Goal: Task Accomplishment & Management: Use online tool/utility

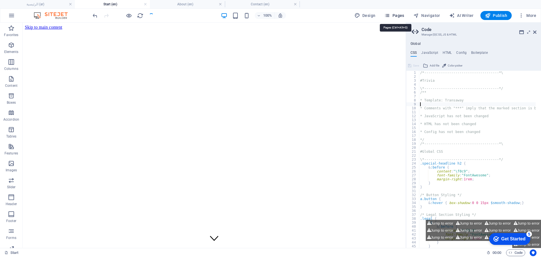
click at [398, 15] on span "Pages" at bounding box center [394, 16] width 20 height 6
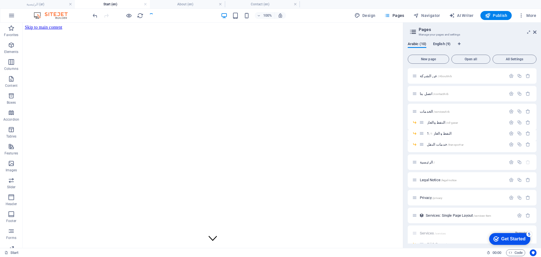
click at [437, 43] on span "English (9)" at bounding box center [441, 45] width 17 height 8
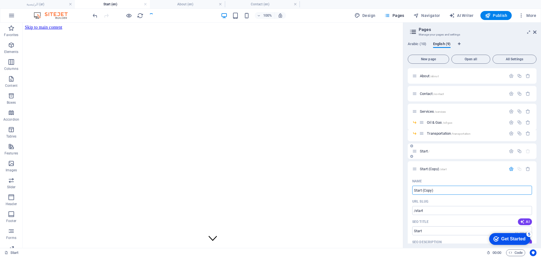
click at [425, 150] on span "Start /" at bounding box center [425, 151] width 10 height 4
click at [425, 152] on span "Start /" at bounding box center [425, 151] width 10 height 4
click at [427, 112] on span "Services /services" at bounding box center [433, 111] width 26 height 4
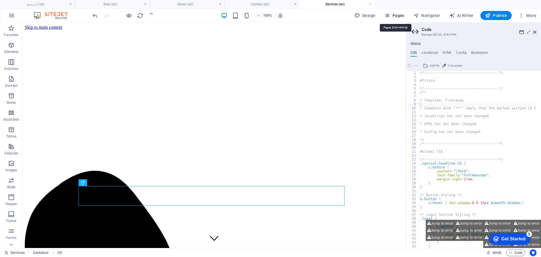
click at [395, 14] on span "Pages" at bounding box center [394, 16] width 20 height 6
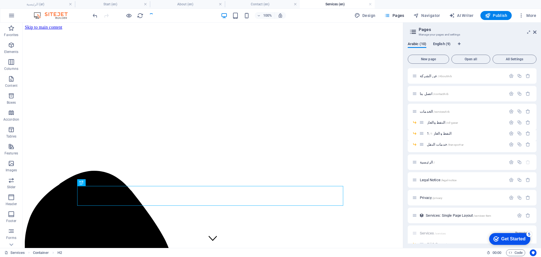
click at [446, 41] on span "English (9)" at bounding box center [441, 45] width 17 height 8
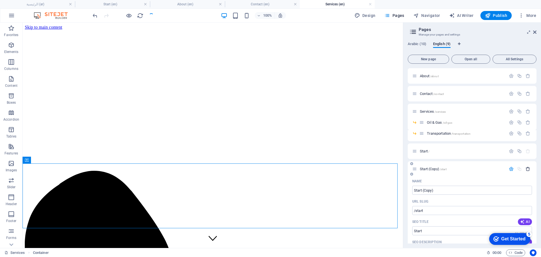
click at [527, 169] on icon "button" at bounding box center [527, 168] width 5 height 5
click at [422, 149] on span "Start /" at bounding box center [425, 151] width 10 height 4
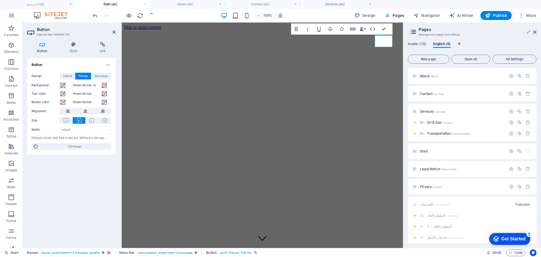
click at [354, 28] on icon "button" at bounding box center [352, 29] width 7 height 7
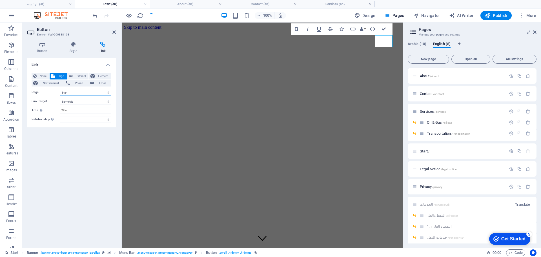
click at [72, 92] on select "عن الشركة اتصل بنا الخدمات -- النفط والغاز -- النفط والغاز 1 -- خدمات النقل الر…" at bounding box center [86, 92] width 52 height 7
select select "6"
click at [60, 89] on select "عن الشركة اتصل بنا الخدمات -- النفط والغاز -- النفط والغاز 1 -- خدمات النقل الر…" at bounding box center [86, 92] width 52 height 7
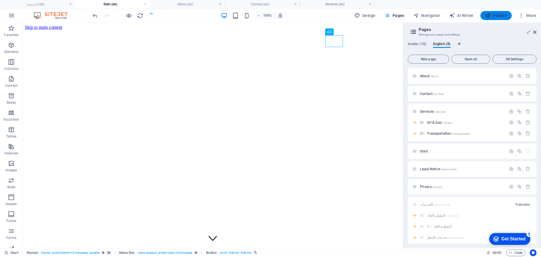
click at [501, 20] on button "Publish" at bounding box center [495, 15] width 31 height 9
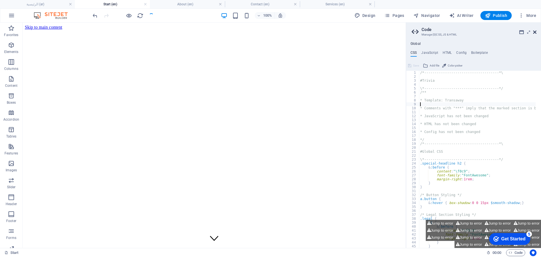
drag, startPoint x: 512, startPoint y: 10, endPoint x: 535, endPoint y: 32, distance: 32.3
click at [535, 32] on icon at bounding box center [534, 32] width 3 height 5
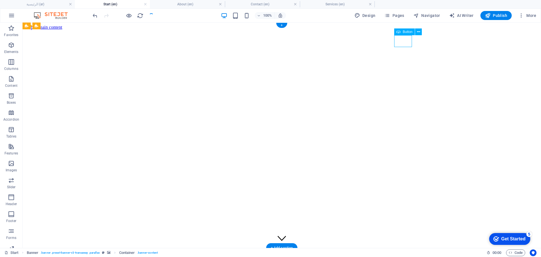
select select "6"
select select
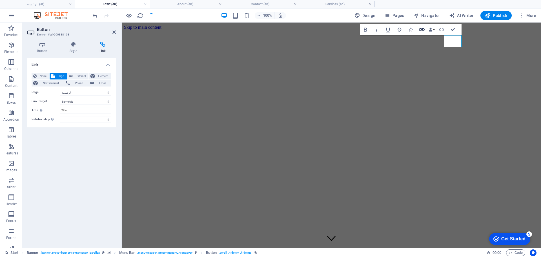
click at [421, 29] on icon "button" at bounding box center [421, 29] width 7 height 7
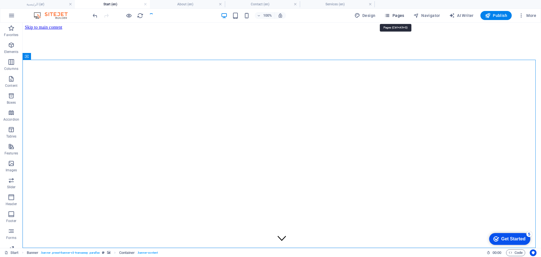
click at [402, 15] on span "Pages" at bounding box center [394, 16] width 20 height 6
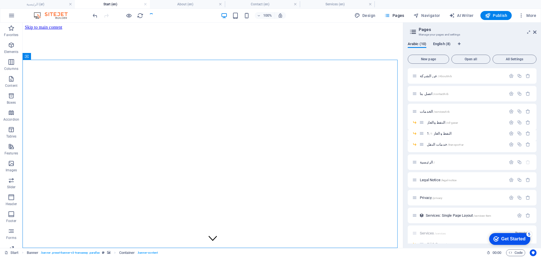
click at [448, 46] on span "English (8)" at bounding box center [441, 45] width 17 height 8
click at [426, 97] on div "Contact /contact" at bounding box center [459, 93] width 94 height 6
click at [426, 94] on span "Contact /contact" at bounding box center [432, 94] width 24 height 4
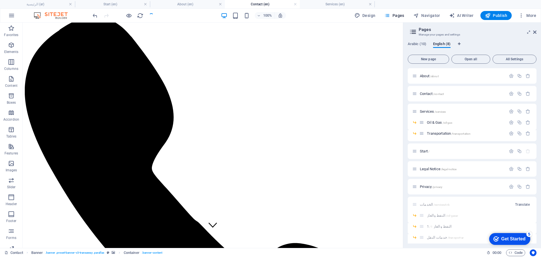
scroll to position [12, 0]
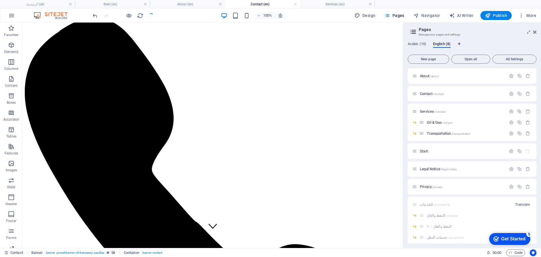
drag, startPoint x: 400, startPoint y: 172, endPoint x: 439, endPoint y: 85, distance: 95.7
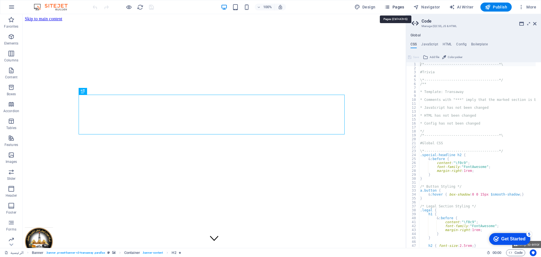
click at [396, 5] on span "Pages" at bounding box center [394, 7] width 20 height 6
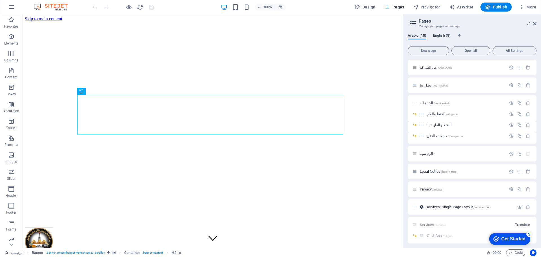
click at [439, 35] on span "English (8)" at bounding box center [441, 36] width 17 height 8
click at [422, 146] on div "Start /" at bounding box center [471, 142] width 129 height 15
click at [423, 146] on div "Start /" at bounding box center [459, 142] width 94 height 6
click at [424, 142] on span "Start /" at bounding box center [425, 143] width 10 height 4
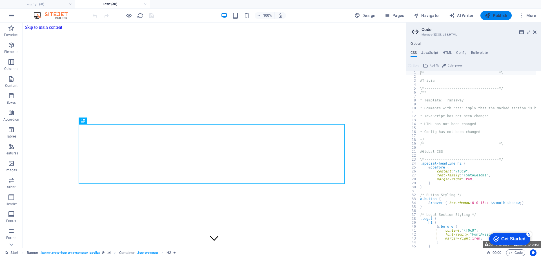
click at [492, 14] on span "Publish" at bounding box center [496, 16] width 22 height 6
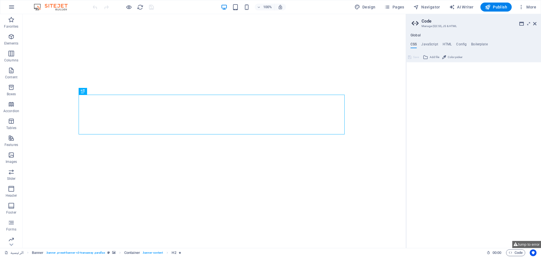
type textarea "/*------------------------------------*\"
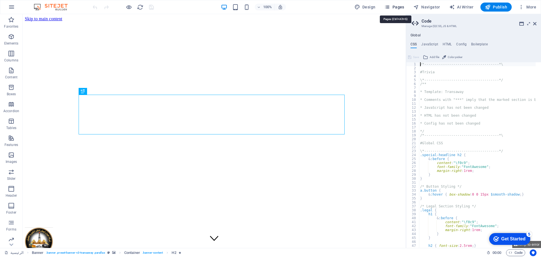
click at [396, 7] on span "Pages" at bounding box center [394, 7] width 20 height 6
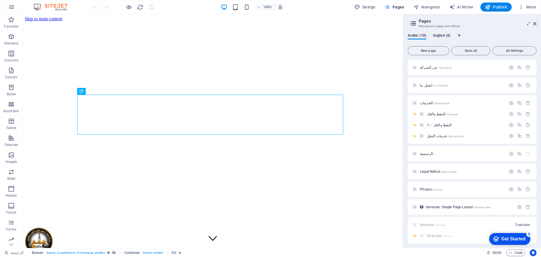
click at [443, 37] on span "English (8)" at bounding box center [441, 36] width 17 height 8
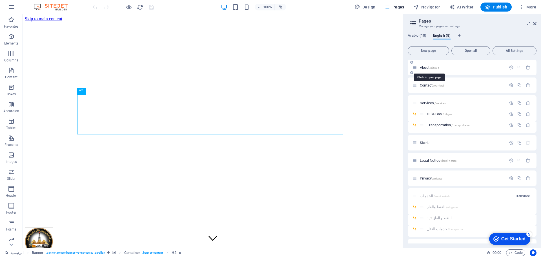
click at [424, 68] on span "About /about" at bounding box center [429, 67] width 19 height 4
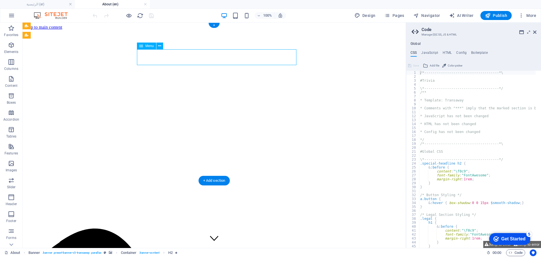
select select "14"
select select
select select "11"
select select
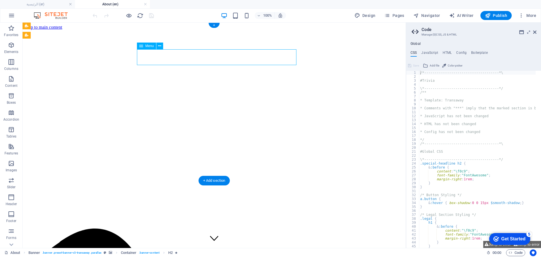
select select "13"
select select
select select "12"
select select
select select "9"
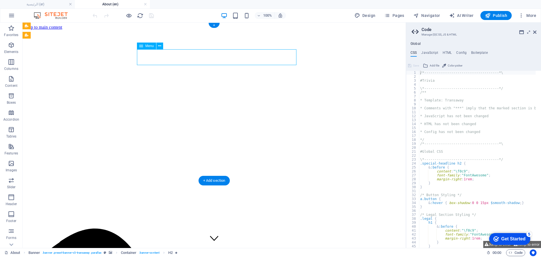
select select
select select "10"
select select
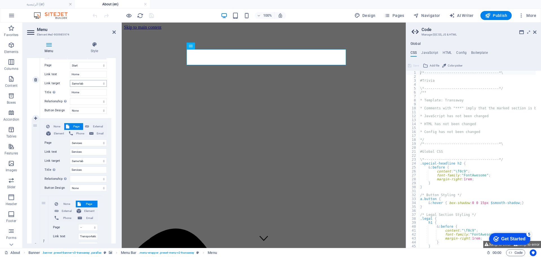
scroll to position [141, 0]
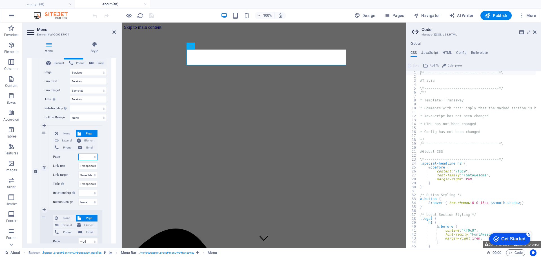
click at [86, 158] on select "عن الشركة اتصل بنا الخدمات -- النفط والغاز -- النفط والغاز 1 -- خدمات النقل الر…" at bounding box center [87, 156] width 19 height 7
click at [78, 153] on select "عن الشركة اتصل بنا الخدمات -- النفط والغاز -- النفط والغاز 1 -- خدمات النقل الر…" at bounding box center [87, 156] width 19 height 7
click at [91, 155] on select "عن الشركة اتصل بنا الخدمات -- النفط والغاز -- النفط والغاز 1 -- خدمات النقل الر…" at bounding box center [87, 156] width 19 height 7
click at [78, 153] on select "عن الشركة اتصل بنا الخدمات -- النفط والغاز -- النفط والغاز 1 -- خدمات النقل الر…" at bounding box center [87, 156] width 19 height 7
click at [116, 33] on aside "Menu Element #ed-900985974 Menu Style Menu Auto Custom Create custom menu items…" at bounding box center [72, 135] width 99 height 225
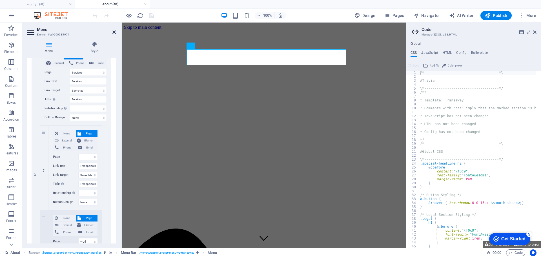
click at [112, 34] on icon at bounding box center [113, 32] width 3 height 5
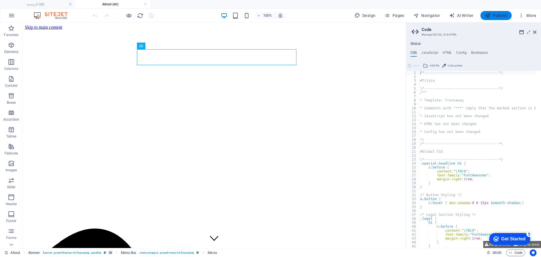
click at [496, 14] on span "Publish" at bounding box center [496, 16] width 22 height 6
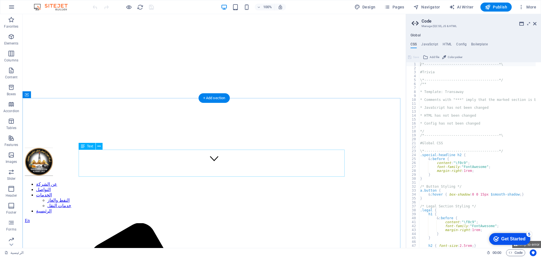
scroll to position [70, 0]
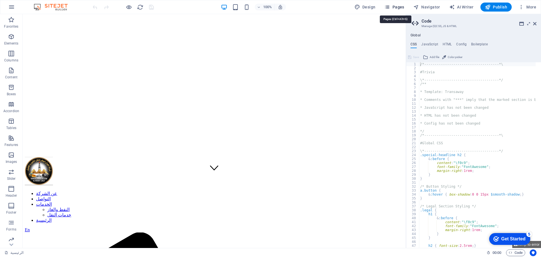
click at [392, 5] on span "Pages" at bounding box center [394, 7] width 20 height 6
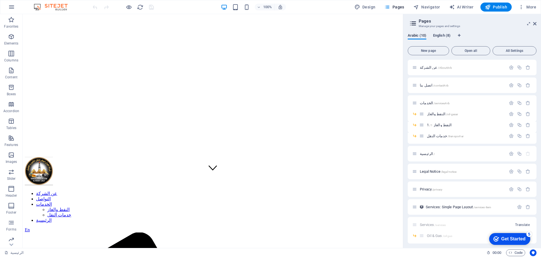
click at [442, 35] on span "English (8)" at bounding box center [441, 36] width 17 height 8
click at [425, 85] on span "Contact /contact" at bounding box center [432, 85] width 24 height 4
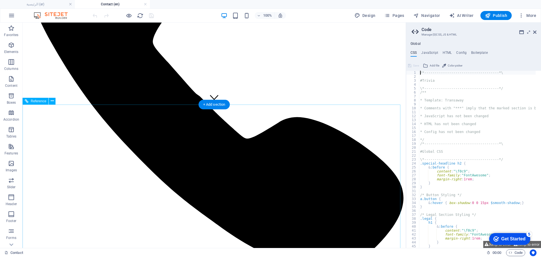
scroll to position [0, 0]
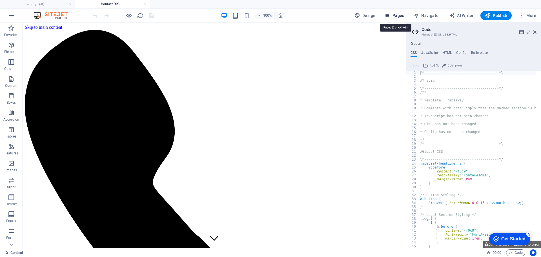
click at [401, 15] on span "Pages" at bounding box center [394, 16] width 20 height 6
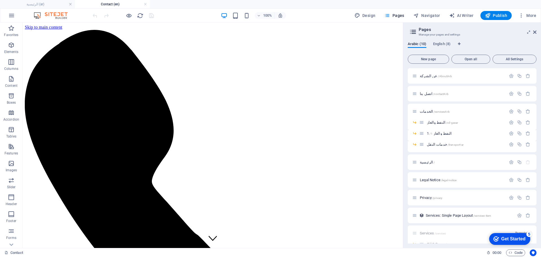
click at [438, 41] on div "Arabic (10) English (8) New page Open all All Settings عن الشركة /AboutArb اتصل…" at bounding box center [472, 142] width 138 height 211
click at [439, 43] on span "English (8)" at bounding box center [441, 45] width 17 height 8
click at [426, 93] on span "Contact /contact" at bounding box center [432, 94] width 24 height 4
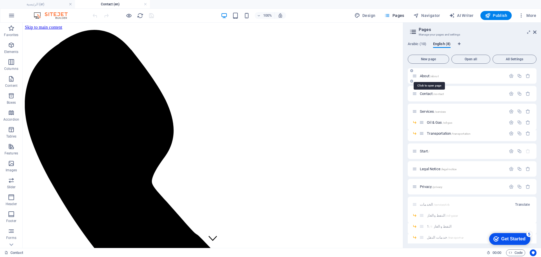
click at [425, 76] on span "About /about" at bounding box center [429, 76] width 19 height 4
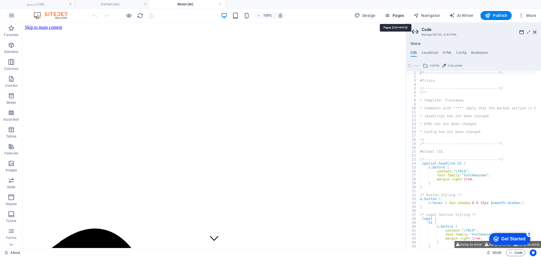
click at [397, 14] on span "Pages" at bounding box center [394, 16] width 20 height 6
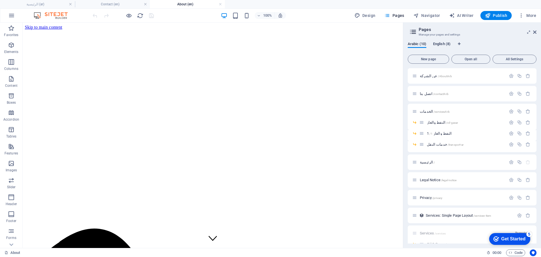
click at [438, 46] on span "English (8)" at bounding box center [441, 45] width 17 height 8
click at [518, 151] on icon "button" at bounding box center [519, 151] width 5 height 5
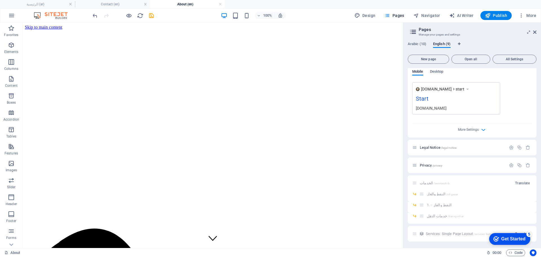
scroll to position [249, 0]
click at [152, 17] on icon "save" at bounding box center [151, 15] width 6 height 6
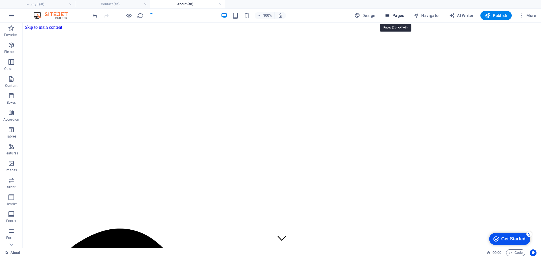
click at [401, 13] on span "Pages" at bounding box center [394, 16] width 20 height 6
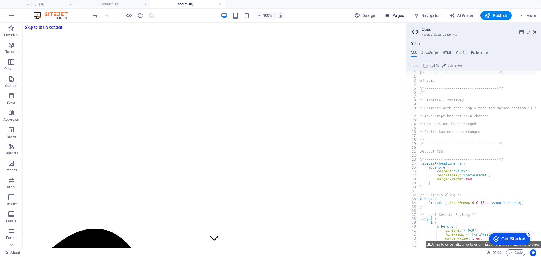
click at [404, 16] on span "Pages" at bounding box center [394, 16] width 20 height 6
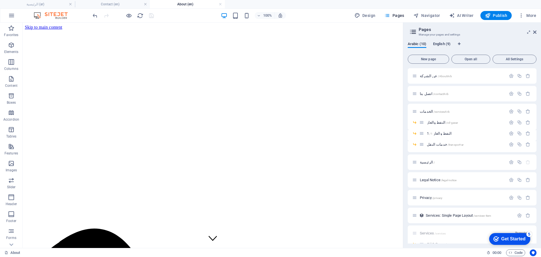
click at [437, 43] on span "English (9)" at bounding box center [441, 45] width 17 height 8
click at [421, 170] on span "Start (Copy) /start" at bounding box center [433, 169] width 27 height 4
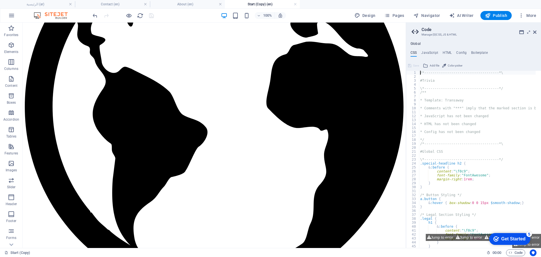
scroll to position [1578, 0]
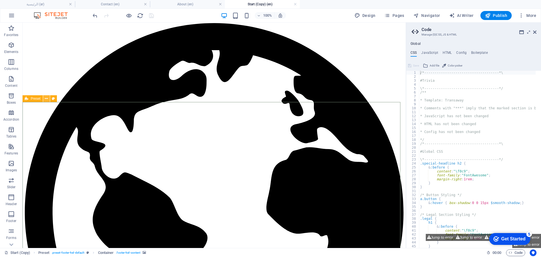
click at [45, 100] on icon at bounding box center [46, 99] width 3 height 6
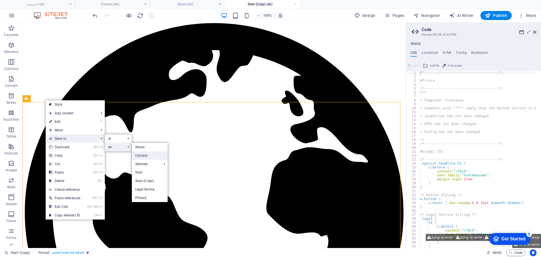
click at [148, 154] on link "Contact" at bounding box center [150, 155] width 36 height 8
select select "footer"
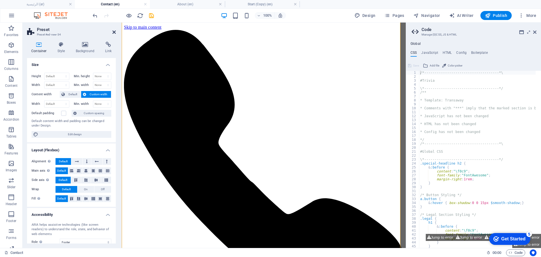
click at [115, 32] on icon at bounding box center [113, 32] width 3 height 5
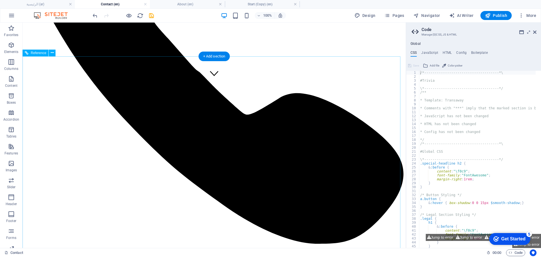
scroll to position [154, 0]
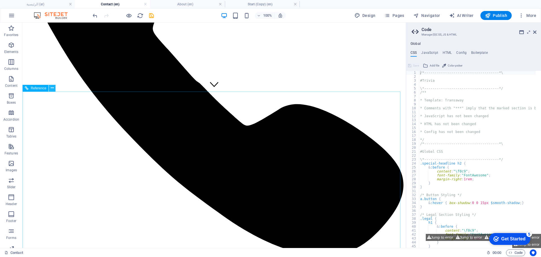
click at [51, 87] on icon at bounding box center [52, 88] width 3 height 6
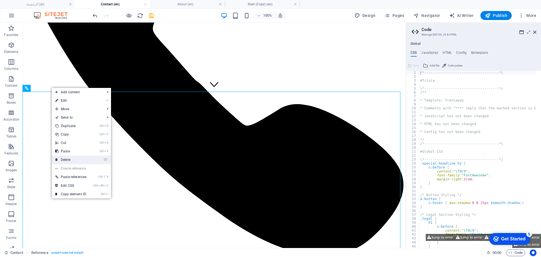
click at [67, 159] on link "⌦ Delete" at bounding box center [71, 159] width 38 height 8
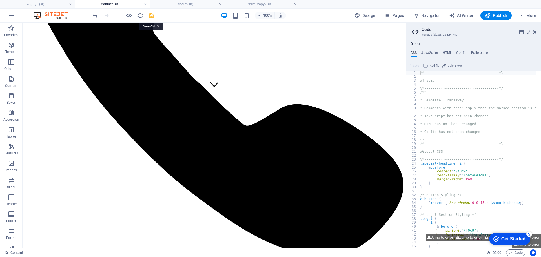
click at [152, 16] on icon "save" at bounding box center [151, 15] width 6 height 6
click at [536, 33] on aside "Code Manage (S)CSS, JS & HTML Global CSS JavaScript HTML Config Boilerplate /*-…" at bounding box center [472, 135] width 135 height 225
click at [536, 33] on icon at bounding box center [534, 32] width 3 height 5
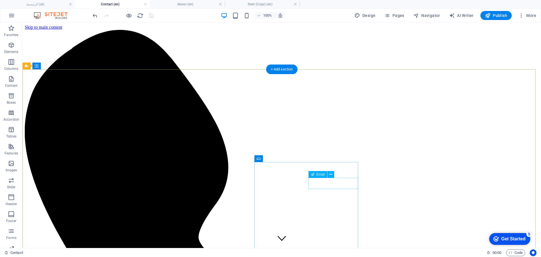
scroll to position [176, 0]
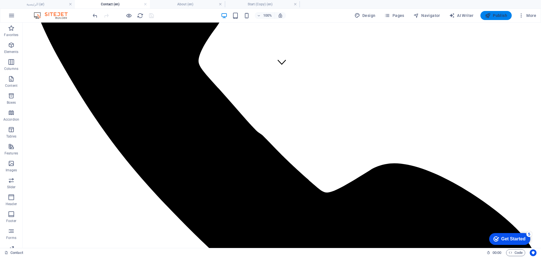
click at [494, 15] on span "Publish" at bounding box center [496, 16] width 22 height 6
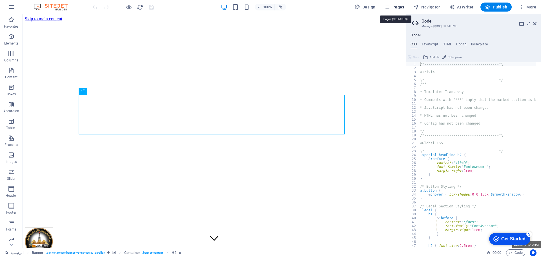
click at [402, 7] on span "Pages" at bounding box center [394, 7] width 20 height 6
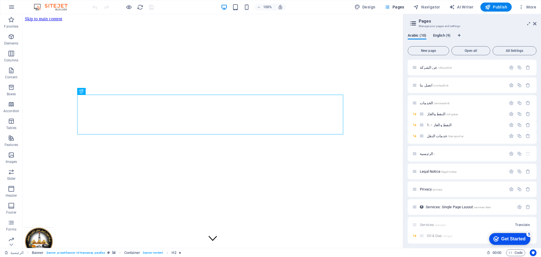
click at [442, 33] on span "English (9)" at bounding box center [441, 36] width 17 height 8
click at [526, 161] on icon "button" at bounding box center [527, 160] width 5 height 5
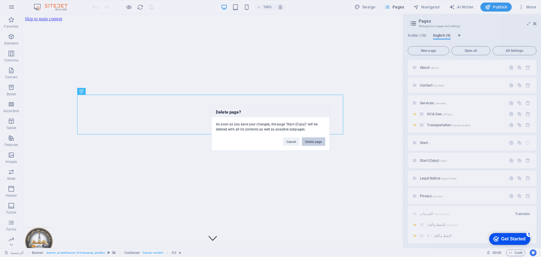
click at [315, 140] on button "Delete page" at bounding box center [313, 141] width 23 height 8
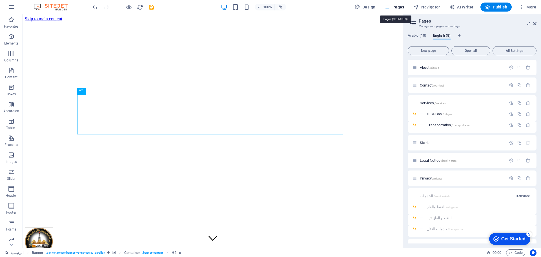
click at [404, 8] on span "Pages" at bounding box center [394, 7] width 20 height 6
click at [427, 67] on span "About /about" at bounding box center [429, 67] width 19 height 4
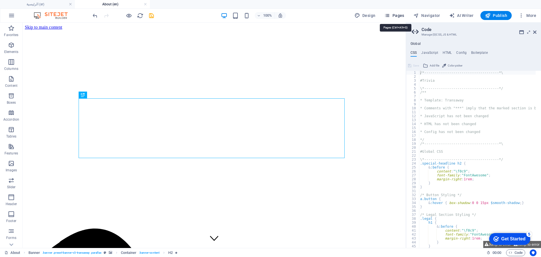
click at [400, 14] on span "Pages" at bounding box center [394, 16] width 20 height 6
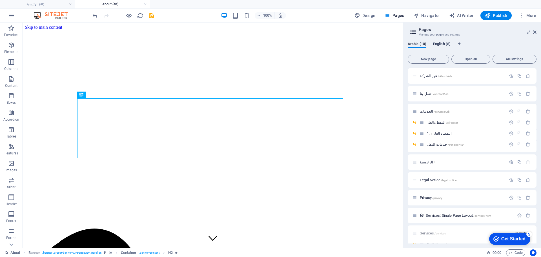
click at [437, 43] on span "English (8)" at bounding box center [441, 45] width 17 height 8
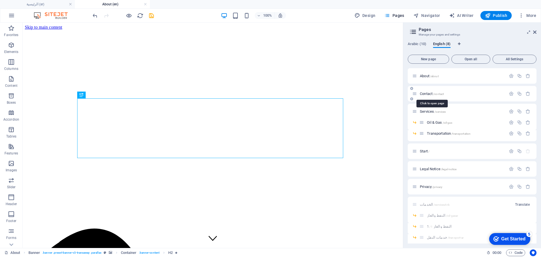
click at [427, 94] on span "Contact /contact" at bounding box center [432, 94] width 24 height 4
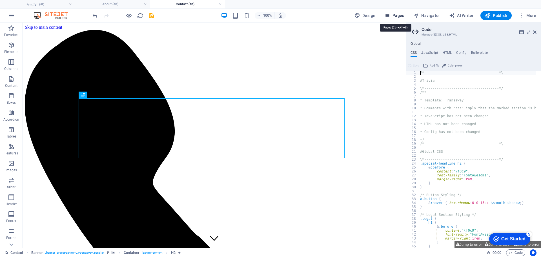
click at [398, 15] on span "Pages" at bounding box center [394, 16] width 20 height 6
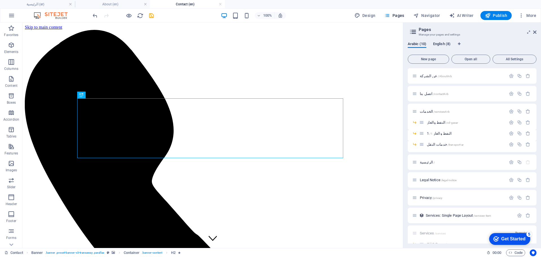
click at [441, 43] on span "English (8)" at bounding box center [441, 45] width 17 height 8
click at [427, 93] on span "Contact /contact" at bounding box center [432, 94] width 24 height 4
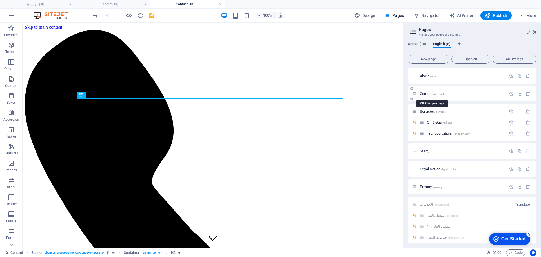
click at [427, 92] on span "Contact /contact" at bounding box center [432, 94] width 24 height 4
click at [422, 75] on span "About /about" at bounding box center [429, 76] width 19 height 4
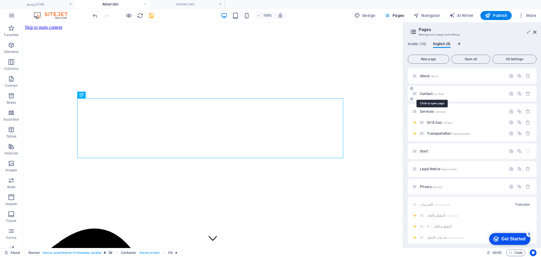
click at [427, 92] on span "Contact /contact" at bounding box center [432, 94] width 24 height 4
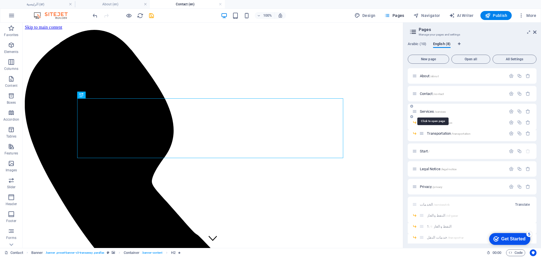
click at [425, 110] on span "Services /services" at bounding box center [433, 111] width 26 height 4
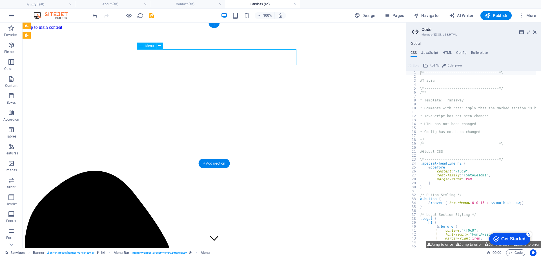
select select "14"
select select
select select "11"
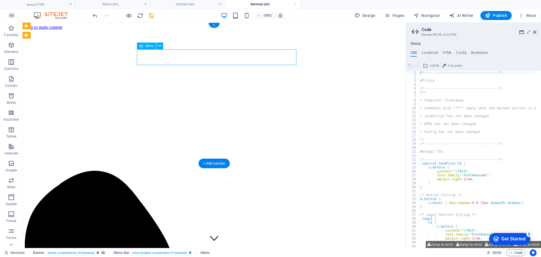
select select
select select "10"
select select
select select "9"
select select
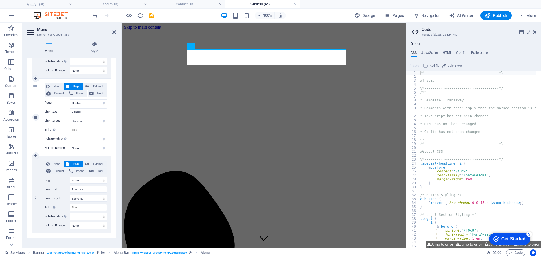
scroll to position [193, 0]
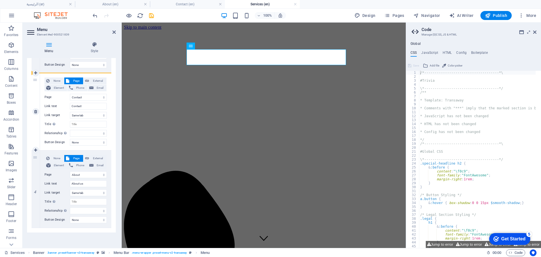
drag, startPoint x: 35, startPoint y: 157, endPoint x: 41, endPoint y: 87, distance: 70.3
click at [41, 87] on div "1 None Page External Element Phone Email Page عن الشركة اتصل بنا الخدمات -- الن…" at bounding box center [72, 73] width 80 height 310
select select
select select "9"
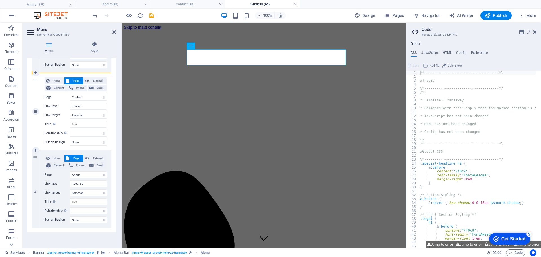
type input "About us"
select select
select select "10"
type input "Contact"
select select
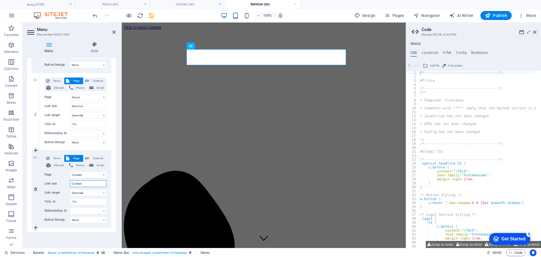
click at [86, 184] on input "Contact" at bounding box center [88, 183] width 37 height 7
click at [88, 183] on input "Contact" at bounding box center [88, 183] width 37 height 7
type input "Contact عس"
select select
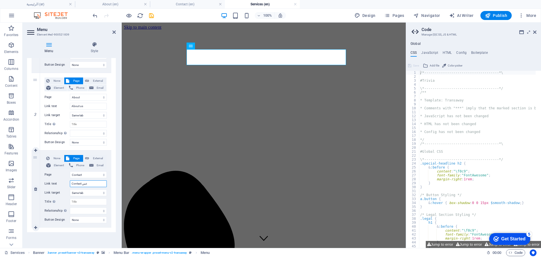
select select
type input "Contact"
select select
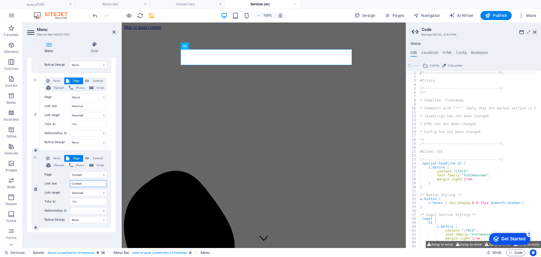
select select
type input "Contact US"
select select
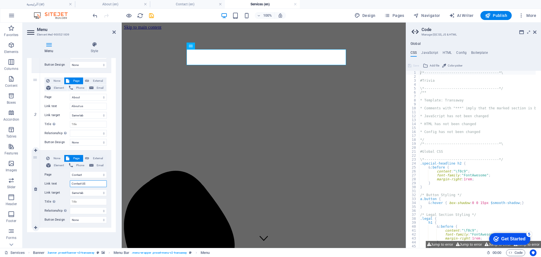
select select
type input "Contact"
select select
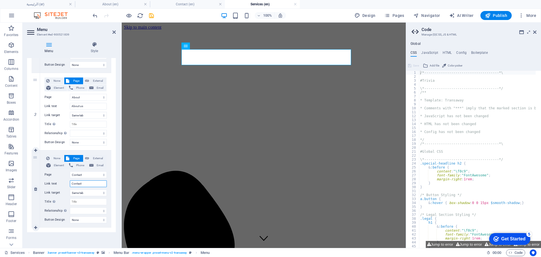
select select
type input "Contact us"
select select
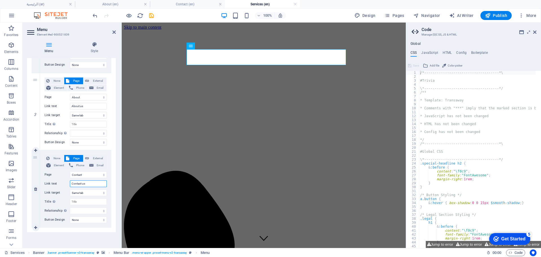
select select
type input "Contact us"
click at [90, 108] on input "About us" at bounding box center [88, 106] width 37 height 7
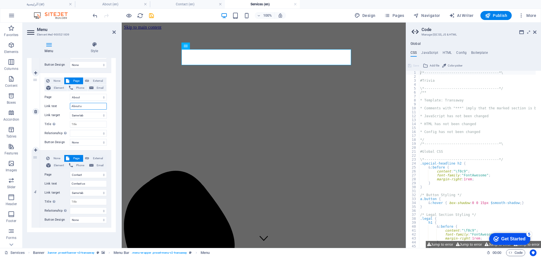
type input "About"
select select
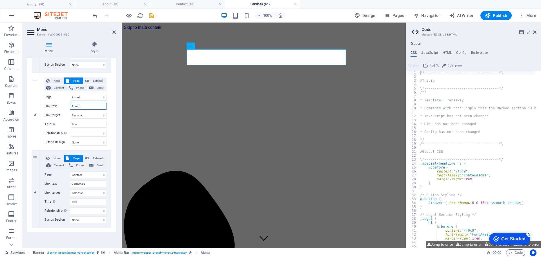
type input "About"
click at [156, 14] on div "100% Design Pages Navigator AI Writer Publish More" at bounding box center [315, 15] width 447 height 9
click at [153, 15] on icon "save" at bounding box center [151, 15] width 6 height 6
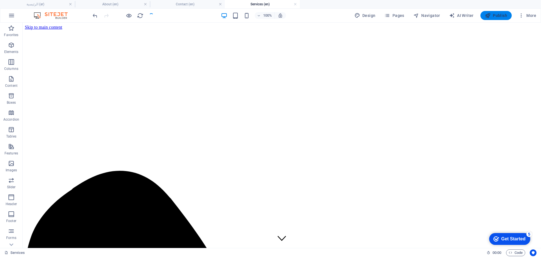
click at [492, 15] on span "Publish" at bounding box center [496, 16] width 22 height 6
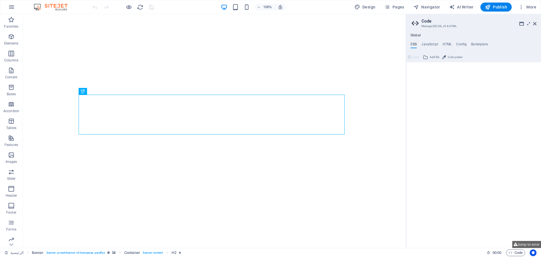
type textarea "/*------------------------------------*\"
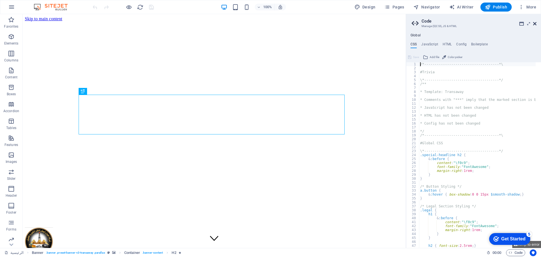
drag, startPoint x: 510, startPoint y: 10, endPoint x: 535, endPoint y: 25, distance: 28.8
click at [535, 25] on icon at bounding box center [534, 23] width 3 height 5
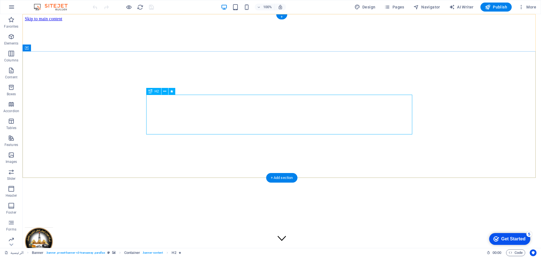
click at [399, 8] on span "Pages" at bounding box center [394, 7] width 20 height 6
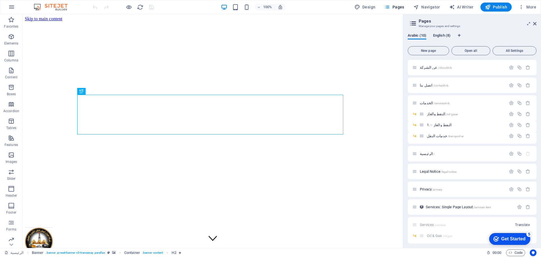
click at [438, 34] on span "English (8)" at bounding box center [441, 36] width 17 height 8
click at [425, 68] on span "About /about" at bounding box center [429, 67] width 19 height 4
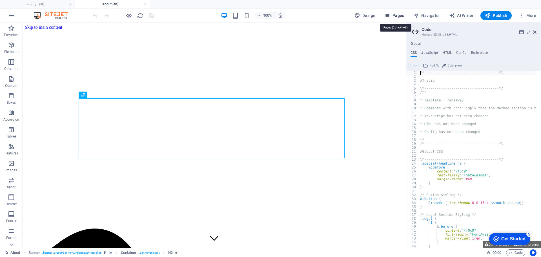
click at [400, 14] on span "Pages" at bounding box center [394, 16] width 20 height 6
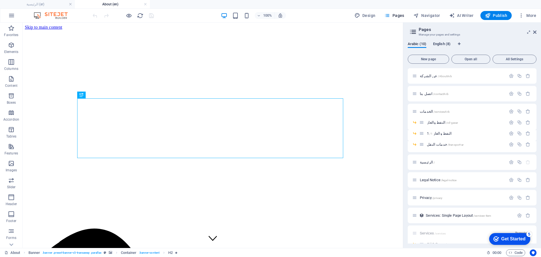
click at [448, 41] on span "English (8)" at bounding box center [441, 45] width 17 height 8
click at [423, 76] on span "About /about" at bounding box center [429, 76] width 19 height 4
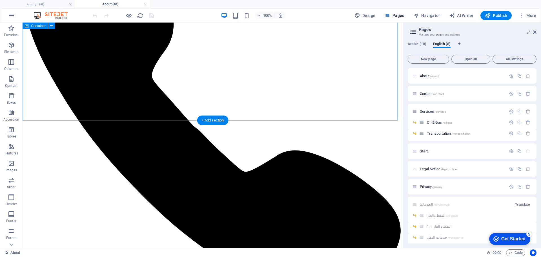
scroll to position [128, 0]
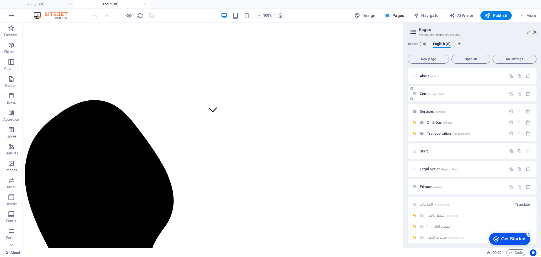
click at [427, 92] on span "Contact /contact" at bounding box center [432, 94] width 24 height 4
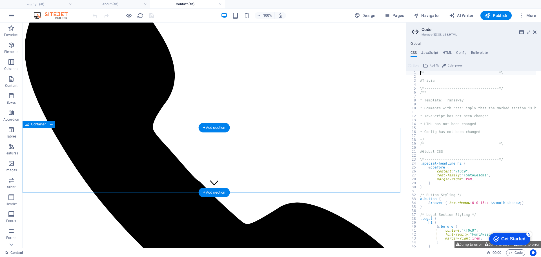
scroll to position [53, 0]
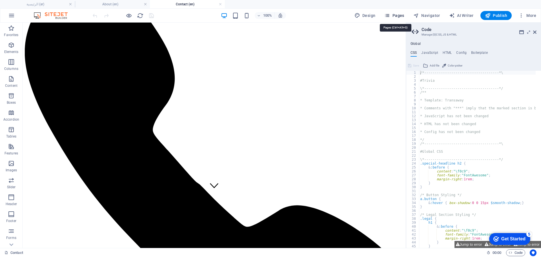
click at [401, 15] on span "Pages" at bounding box center [394, 16] width 20 height 6
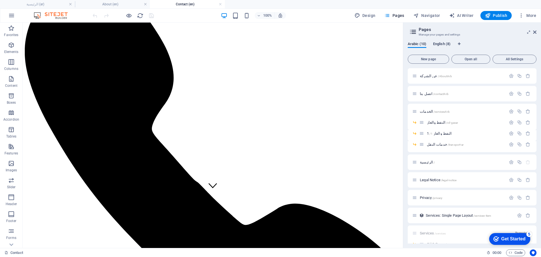
click at [441, 44] on span "English (8)" at bounding box center [441, 45] width 17 height 8
click at [411, 43] on span "Arabic (10)" at bounding box center [416, 45] width 19 height 8
click at [525, 133] on icon "button" at bounding box center [527, 133] width 5 height 5
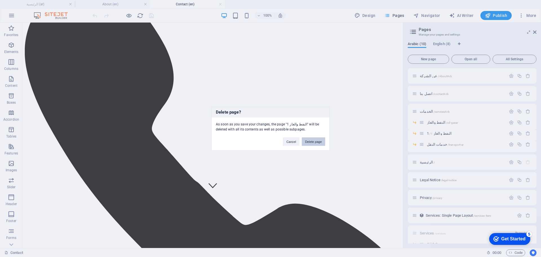
drag, startPoint x: 317, startPoint y: 141, endPoint x: 295, endPoint y: 118, distance: 31.7
click at [317, 141] on button "Delete page" at bounding box center [313, 141] width 23 height 8
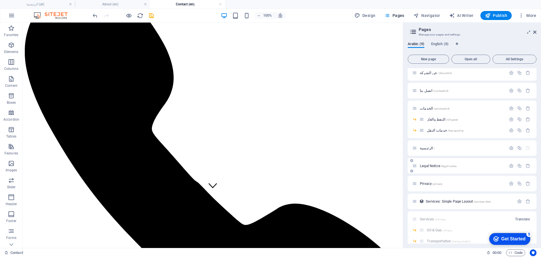
scroll to position [0, 0]
click at [426, 93] on span "اتصل بنا /contactArb" at bounding box center [434, 94] width 29 height 4
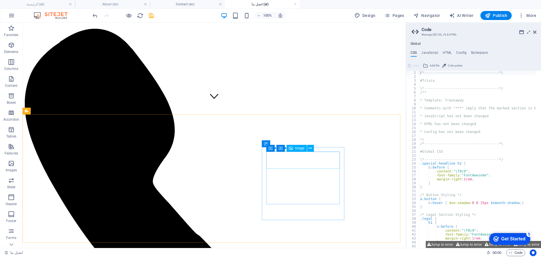
scroll to position [211, 0]
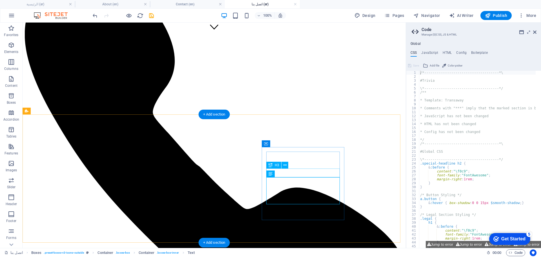
click at [271, 173] on icon at bounding box center [270, 173] width 4 height 7
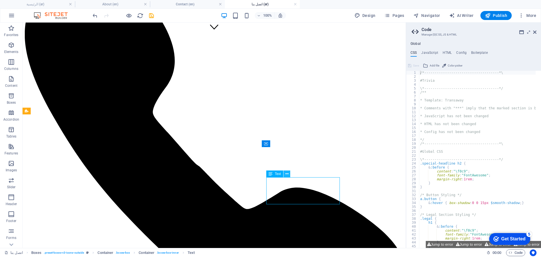
click at [287, 173] on icon at bounding box center [286, 174] width 3 height 6
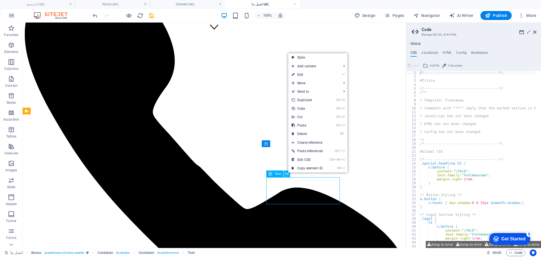
click at [287, 173] on icon at bounding box center [286, 174] width 3 height 6
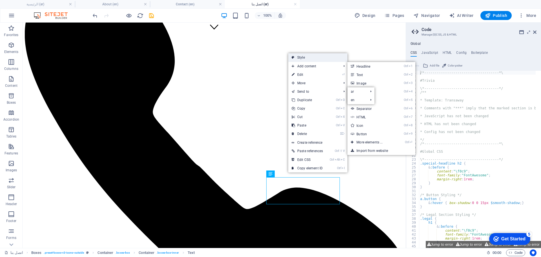
click at [303, 55] on link "Style" at bounding box center [317, 57] width 59 height 8
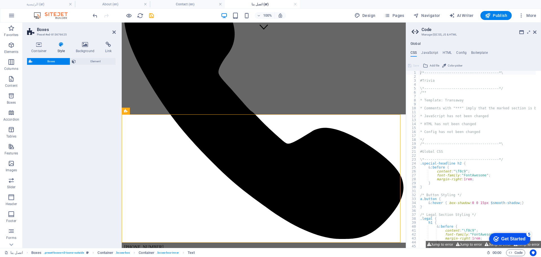
select select "rem"
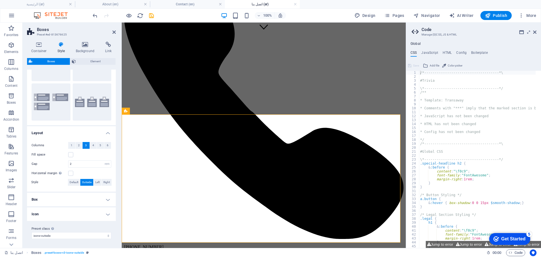
scroll to position [0, 0]
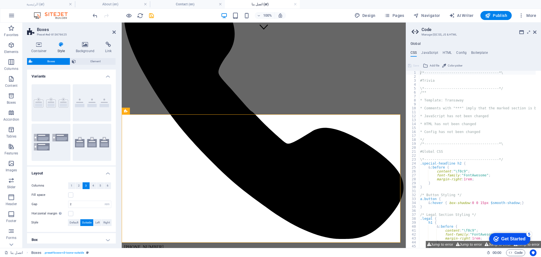
click at [59, 49] on h4 "Style" at bounding box center [62, 48] width 18 height 12
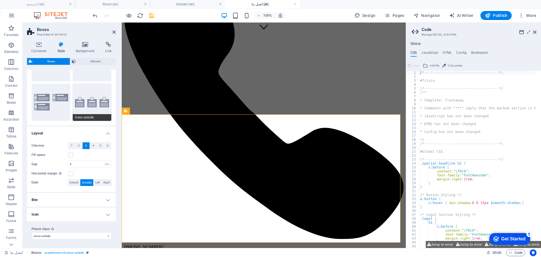
scroll to position [40, 0]
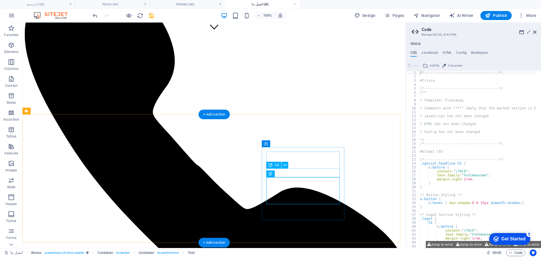
click at [286, 163] on icon at bounding box center [284, 165] width 3 height 6
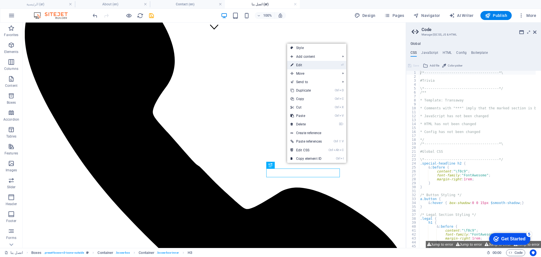
click at [304, 63] on link "⏎ Edit" at bounding box center [306, 65] width 38 height 8
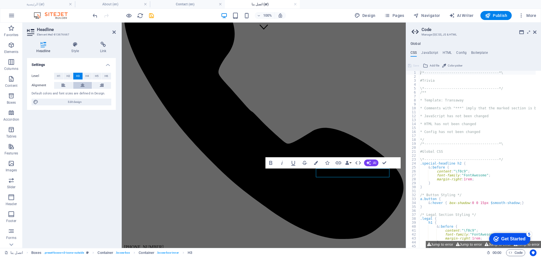
click at [84, 85] on icon at bounding box center [83, 85] width 4 height 7
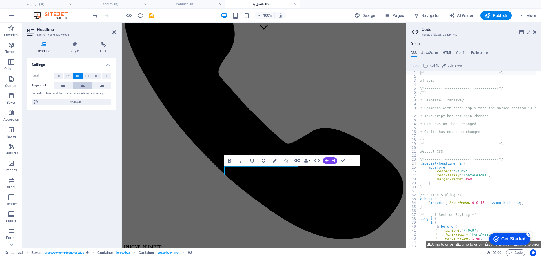
click at [83, 85] on icon at bounding box center [83, 85] width 4 height 7
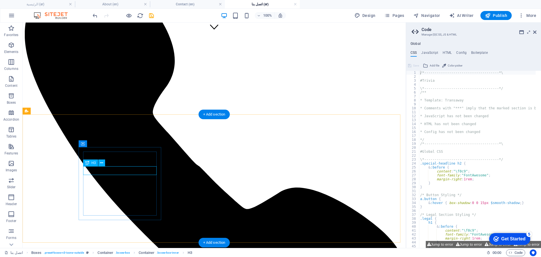
click at [103, 162] on icon at bounding box center [101, 163] width 3 height 6
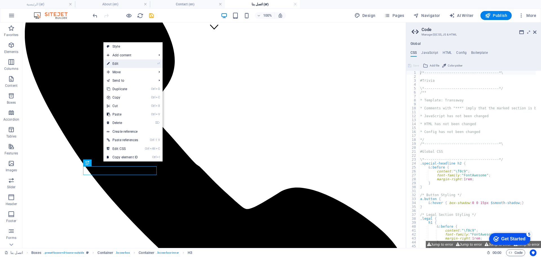
click at [126, 64] on link "⏎ Edit" at bounding box center [122, 63] width 38 height 8
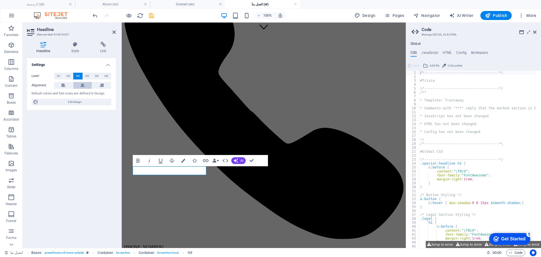
click at [80, 84] on button at bounding box center [82, 85] width 19 height 7
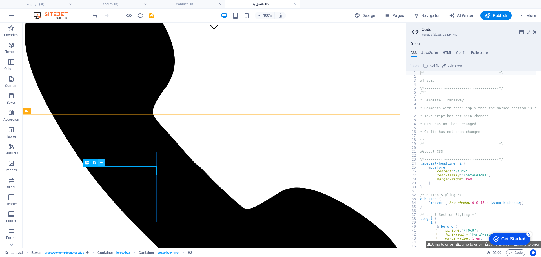
click at [101, 161] on icon at bounding box center [101, 163] width 3 height 6
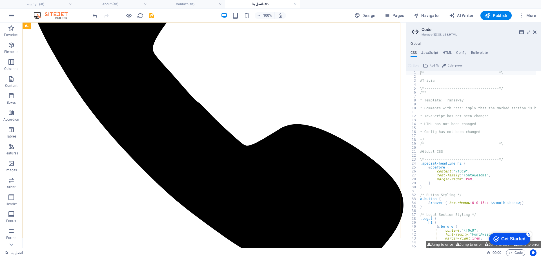
scroll to position [200, 0]
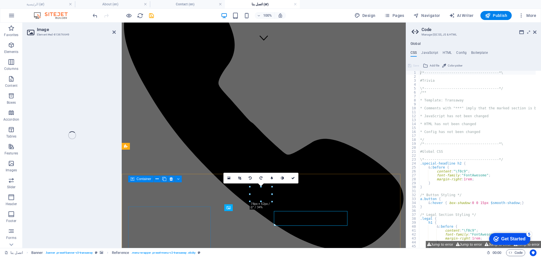
select select "px"
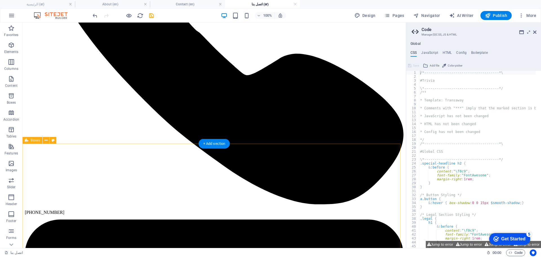
scroll to position [140, 0]
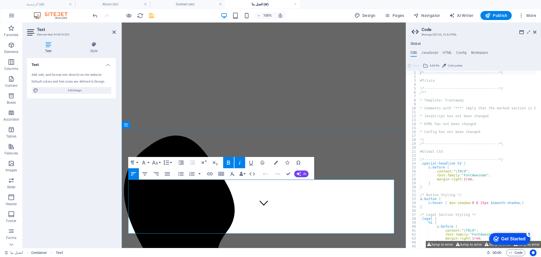
scroll to position [2576, 0]
click at [157, 173] on icon "button" at bounding box center [156, 173] width 7 height 7
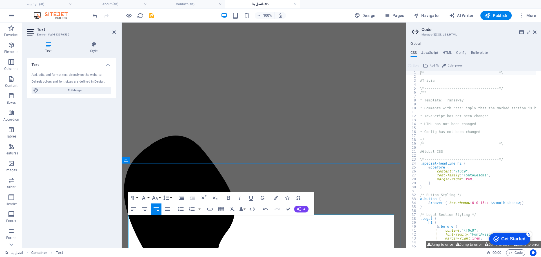
scroll to position [0, 0]
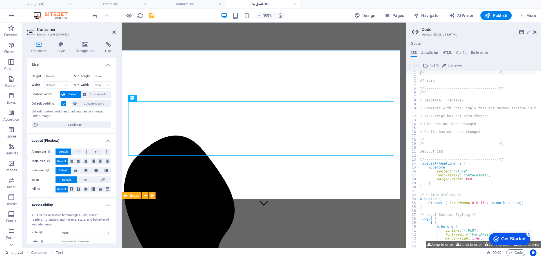
scroll to position [141, 0]
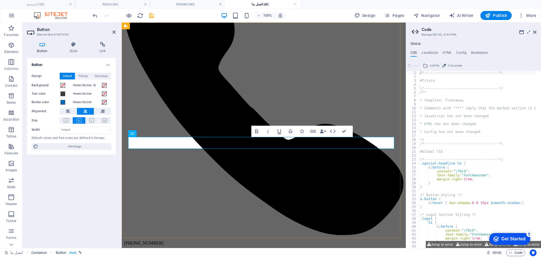
scroll to position [165, 0]
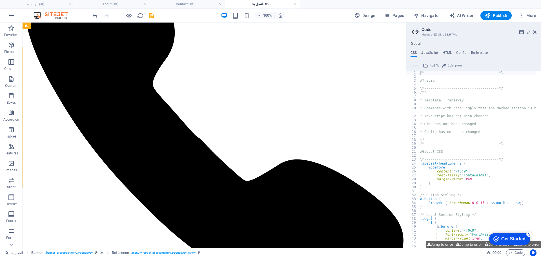
scroll to position [141, 0]
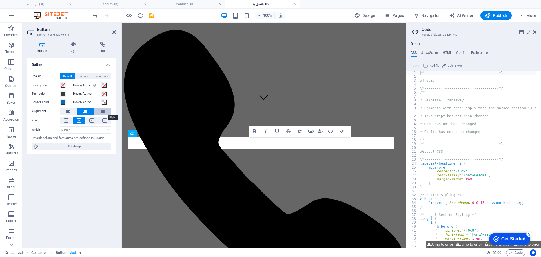
click at [105, 112] on button at bounding box center [102, 111] width 17 height 7
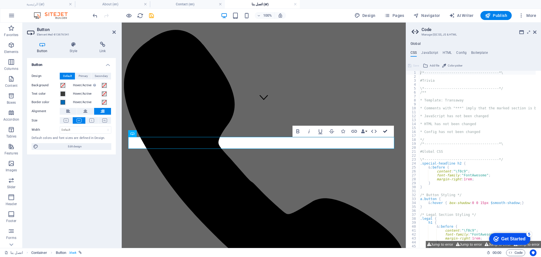
drag, startPoint x: 361, startPoint y: 112, endPoint x: 384, endPoint y: 133, distance: 31.5
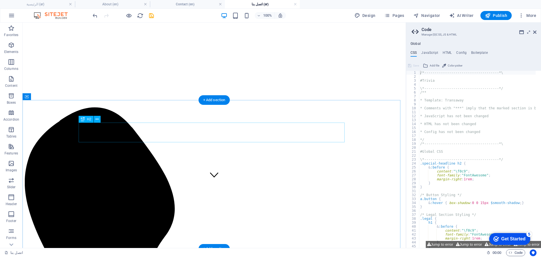
scroll to position [106, 0]
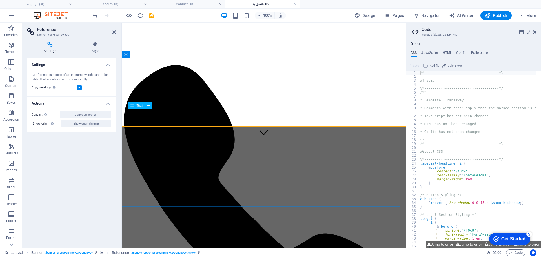
drag, startPoint x: 376, startPoint y: 119, endPoint x: 284, endPoint y: 119, distance: 92.9
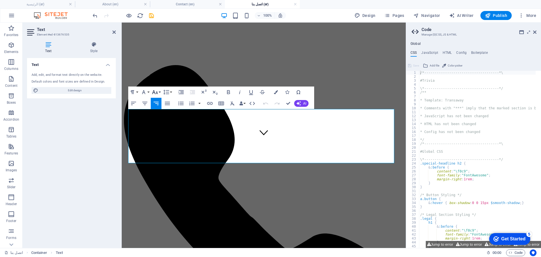
click at [155, 92] on icon "button" at bounding box center [154, 92] width 7 height 7
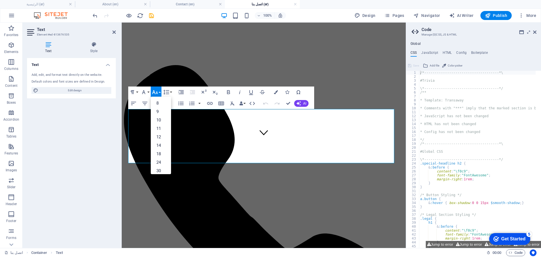
click at [155, 92] on icon "button" at bounding box center [154, 92] width 7 height 7
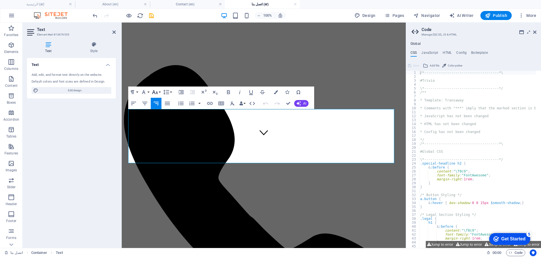
click at [157, 92] on icon "button" at bounding box center [154, 92] width 7 height 7
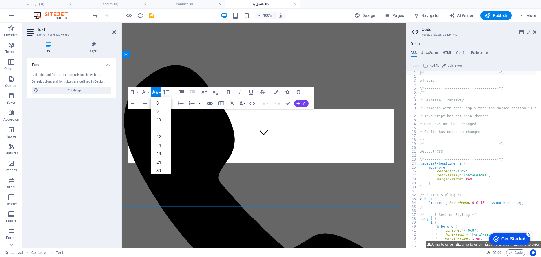
click at [158, 153] on link "18" at bounding box center [161, 154] width 20 height 8
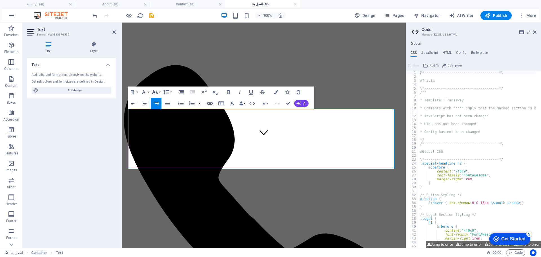
click at [158, 93] on icon "button" at bounding box center [154, 92] width 7 height 7
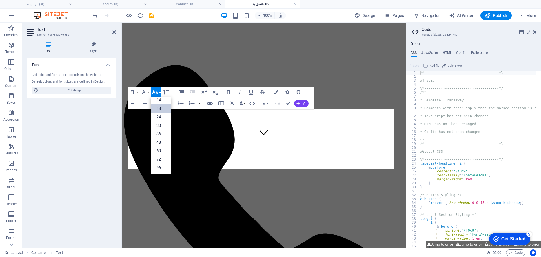
scroll to position [45, 0]
click at [162, 141] on link "48" at bounding box center [161, 142] width 20 height 8
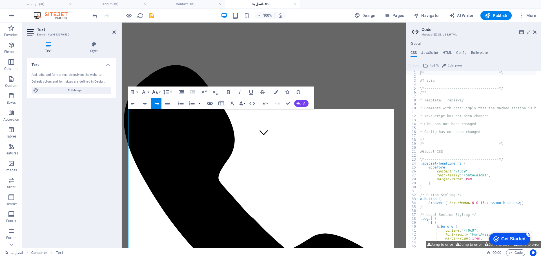
click at [159, 92] on button "Font Size" at bounding box center [156, 91] width 11 height 11
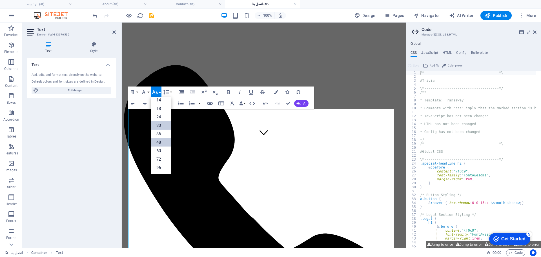
click at [163, 125] on link "30" at bounding box center [161, 125] width 20 height 8
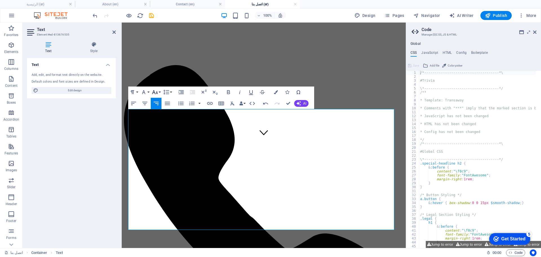
click at [158, 92] on icon "button" at bounding box center [154, 92] width 7 height 7
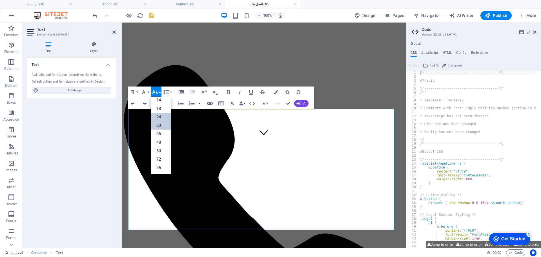
click at [161, 117] on link "24" at bounding box center [161, 117] width 20 height 8
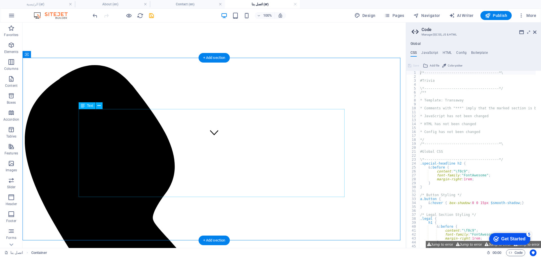
scroll to position [0, 0]
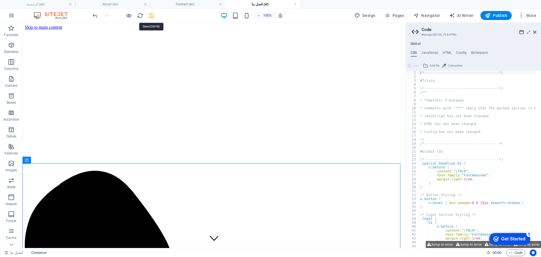
click at [150, 13] on icon "save" at bounding box center [151, 15] width 6 height 6
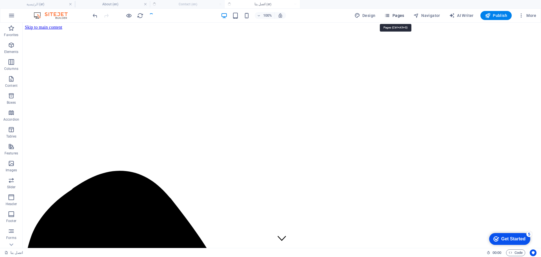
click at [390, 13] on icon "button" at bounding box center [387, 16] width 6 height 6
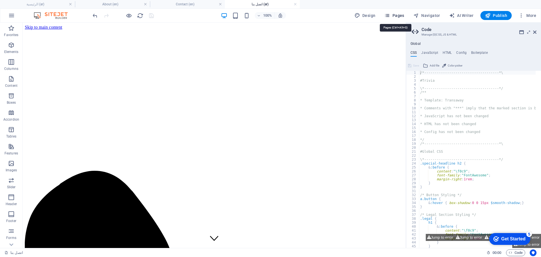
click at [394, 13] on span "Pages" at bounding box center [394, 16] width 20 height 6
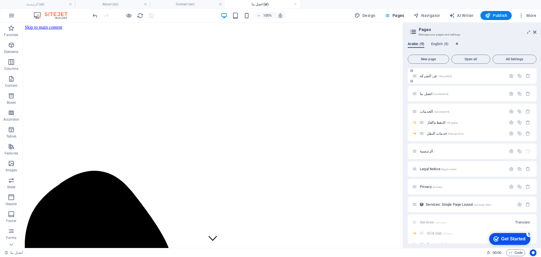
click at [426, 76] on span "عن الشركة /AboutArb" at bounding box center [436, 76] width 32 height 4
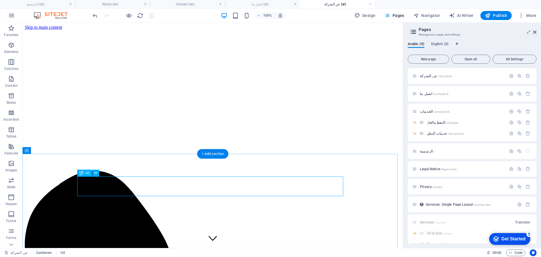
scroll to position [33, 0]
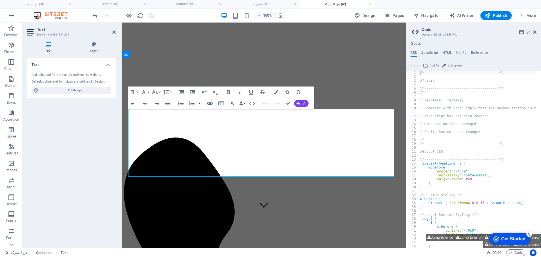
scroll to position [106, 0]
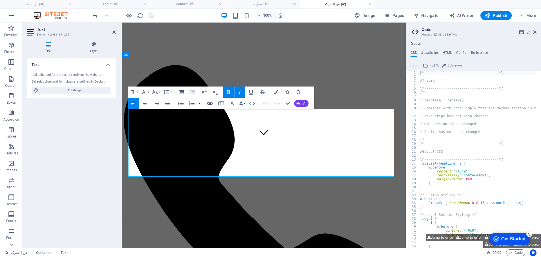
copy div "Aljibal Albayd is a global logistics and shipping company with deep roots and h…"
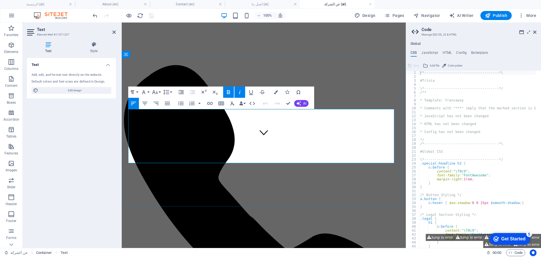
scroll to position [2576, 0]
click at [157, 101] on icon "button" at bounding box center [156, 103] width 7 height 7
click at [157, 90] on icon "button" at bounding box center [154, 92] width 7 height 7
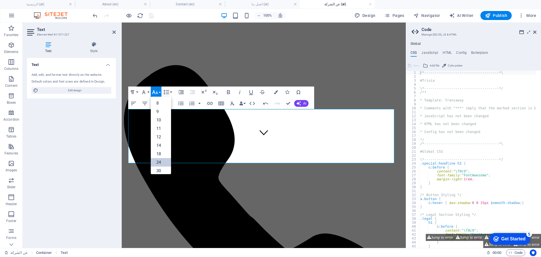
click at [161, 161] on link "24" at bounding box center [161, 162] width 20 height 8
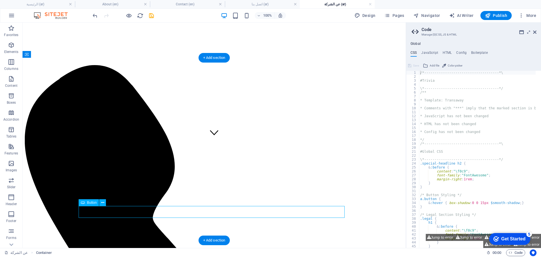
drag, startPoint x: 215, startPoint y: 210, endPoint x: 116, endPoint y: 211, distance: 98.9
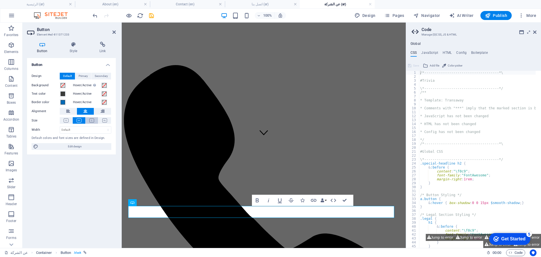
click at [93, 120] on icon at bounding box center [91, 120] width 5 height 4
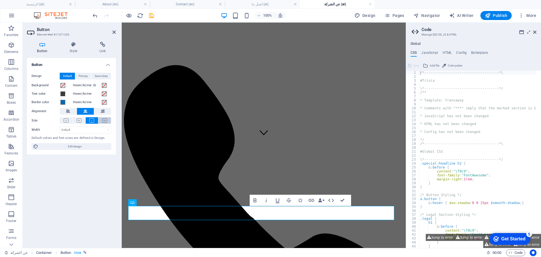
click at [106, 119] on icon at bounding box center [104, 120] width 5 height 4
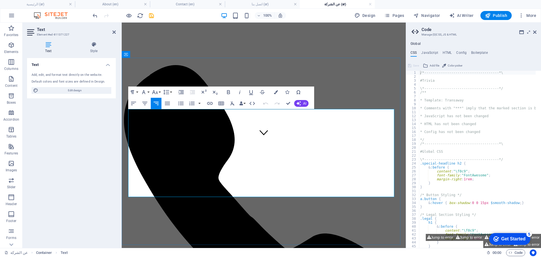
click at [158, 94] on icon "button" at bounding box center [154, 92] width 7 height 7
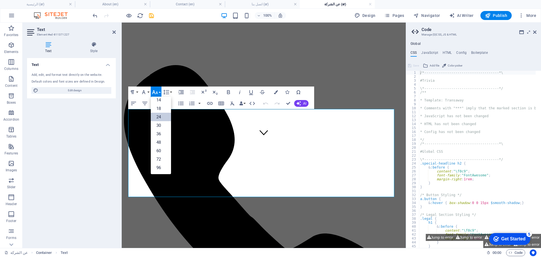
scroll to position [45, 0]
click at [162, 112] on link "18" at bounding box center [161, 108] width 20 height 8
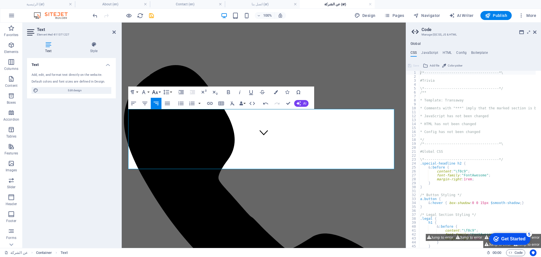
click at [159, 93] on button "Font Size" at bounding box center [156, 91] width 11 height 11
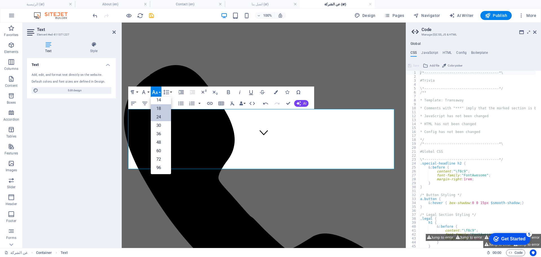
click at [164, 117] on link "24" at bounding box center [161, 117] width 20 height 8
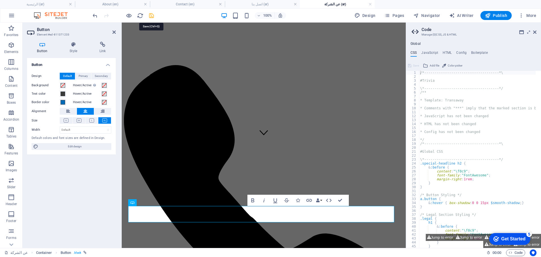
click at [151, 15] on icon "save" at bounding box center [151, 15] width 6 height 6
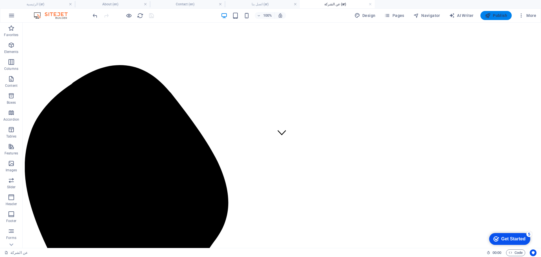
click at [502, 13] on span "Publish" at bounding box center [496, 16] width 22 height 6
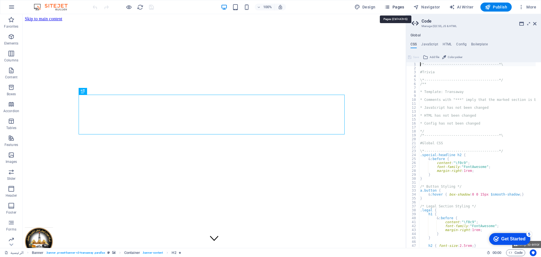
click at [399, 7] on span "Pages" at bounding box center [394, 7] width 20 height 6
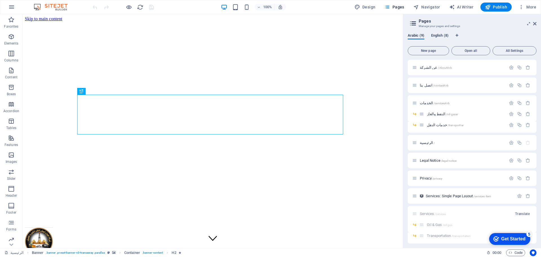
click at [435, 35] on span "English (8)" at bounding box center [439, 36] width 17 height 8
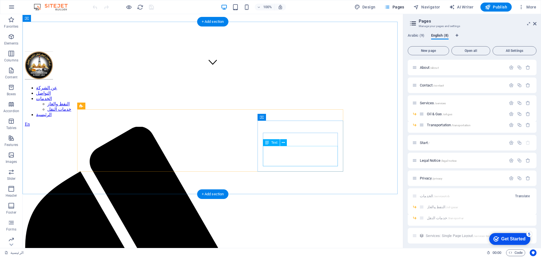
scroll to position [70, 0]
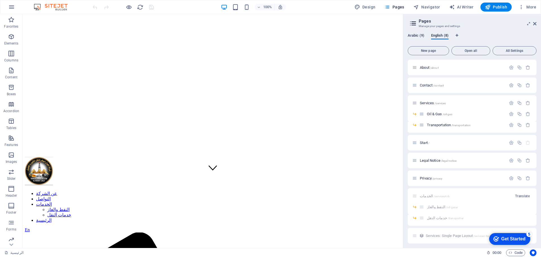
click at [415, 34] on span "Arabic (9)" at bounding box center [415, 36] width 17 height 8
click at [439, 34] on span "English (8)" at bounding box center [439, 36] width 17 height 8
click at [409, 36] on span "Arabic (9)" at bounding box center [415, 36] width 17 height 8
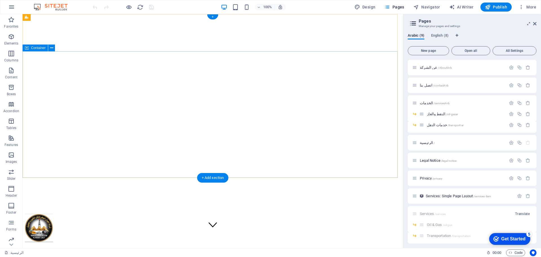
scroll to position [0, 0]
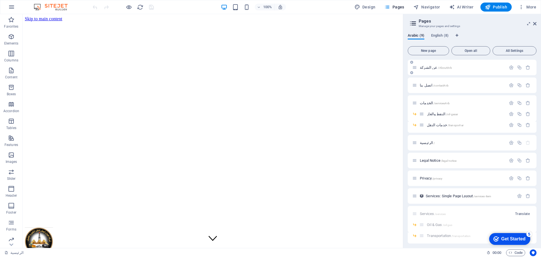
click at [429, 68] on span "عن الشركة /AboutArb" at bounding box center [436, 67] width 32 height 4
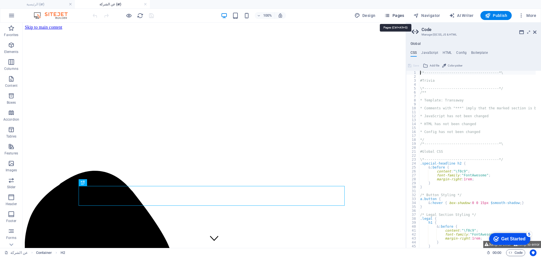
click at [403, 12] on button "Pages" at bounding box center [394, 15] width 24 height 9
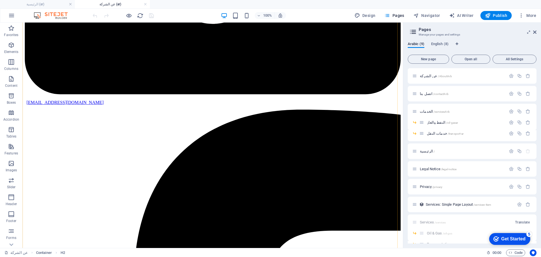
scroll to position [92, 0]
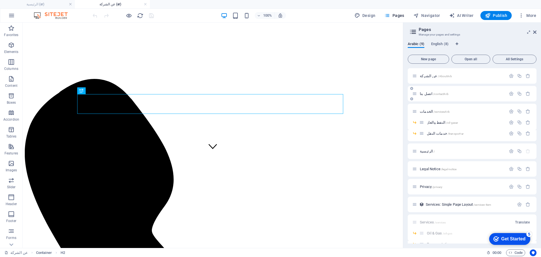
click at [424, 93] on span "اتصل بنا /contactArb" at bounding box center [434, 94] width 29 height 4
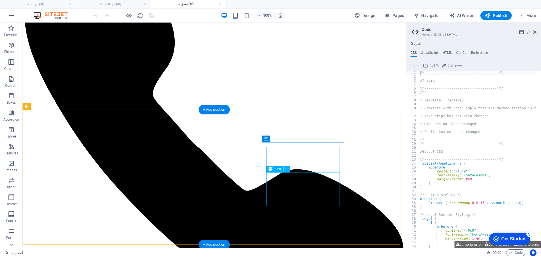
scroll to position [300, 0]
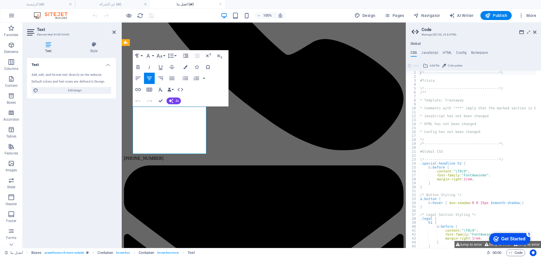
copy div "To provide reliable, innovative, and end-to-end logistics and shipping solution…"
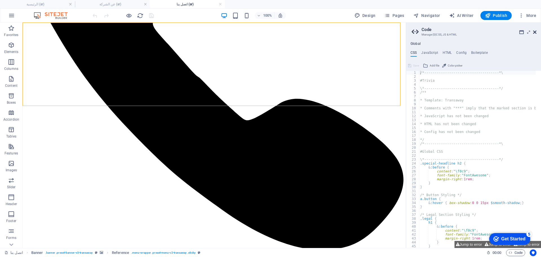
click at [534, 31] on icon at bounding box center [534, 32] width 3 height 5
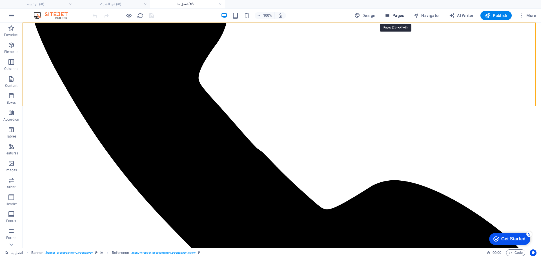
click at [396, 14] on span "Pages" at bounding box center [394, 16] width 20 height 6
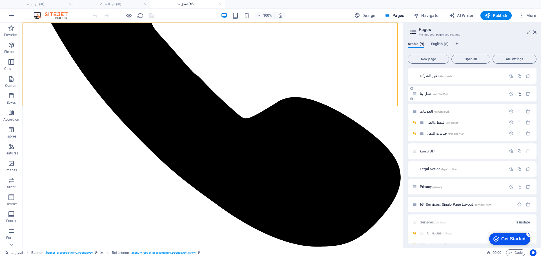
click at [519, 93] on icon "button" at bounding box center [519, 93] width 5 height 5
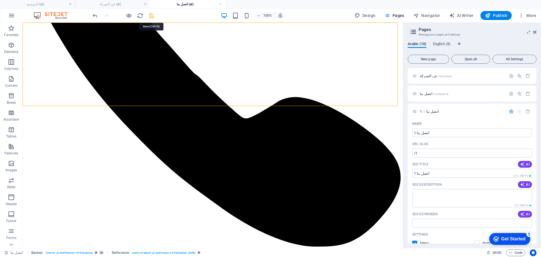
click at [151, 15] on icon "save" at bounding box center [151, 15] width 6 height 6
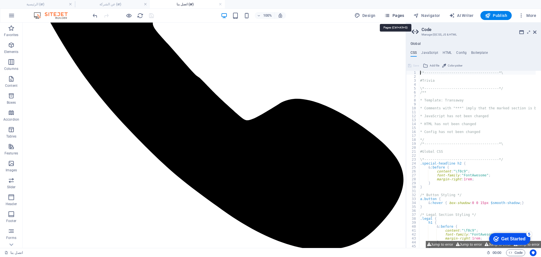
click at [393, 16] on span "Pages" at bounding box center [394, 16] width 20 height 6
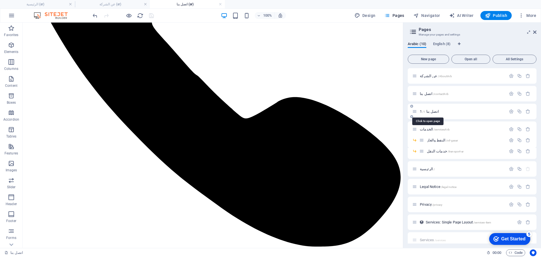
click at [434, 110] on span "اتصل بنا 1 /1" at bounding box center [429, 111] width 19 height 4
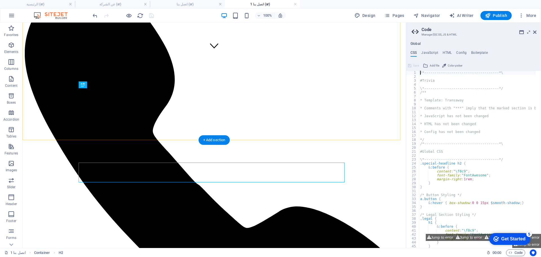
scroll to position [122, 0]
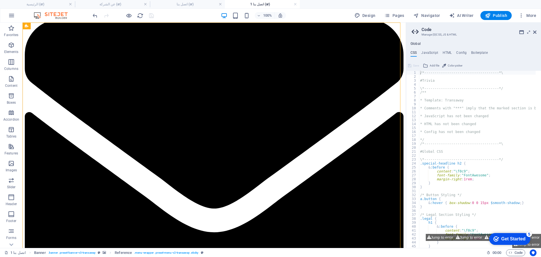
scroll to position [396, 0]
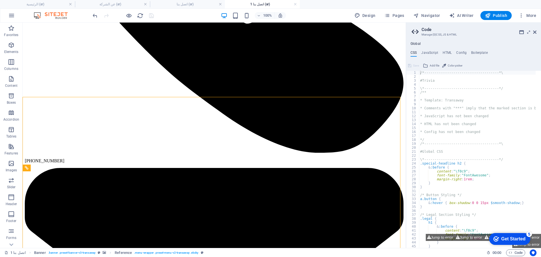
scroll to position [545, 0]
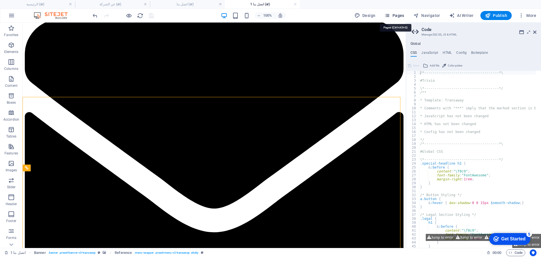
click at [396, 15] on span "Pages" at bounding box center [394, 16] width 20 height 6
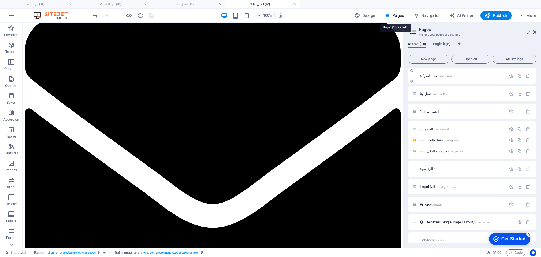
scroll to position [298, 0]
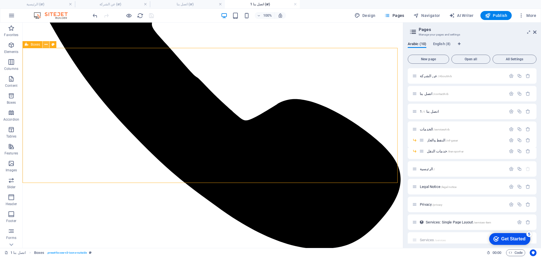
click at [47, 45] on icon at bounding box center [45, 45] width 3 height 6
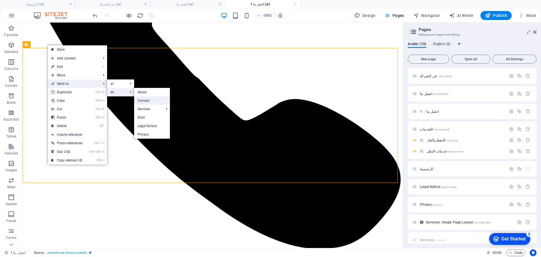
click at [148, 100] on link "Contact" at bounding box center [152, 100] width 36 height 8
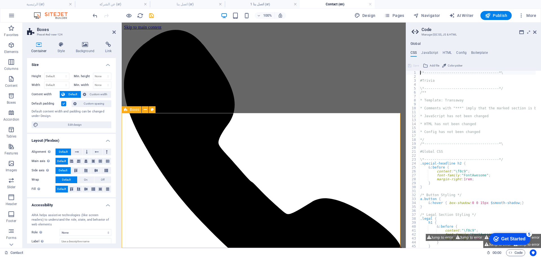
scroll to position [399, 0]
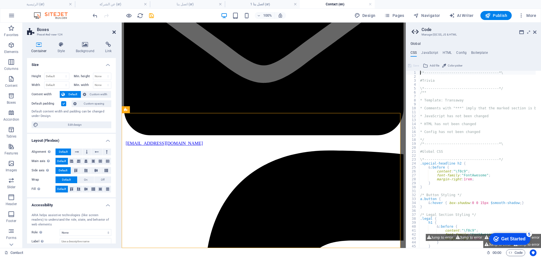
click at [114, 32] on icon at bounding box center [113, 32] width 3 height 5
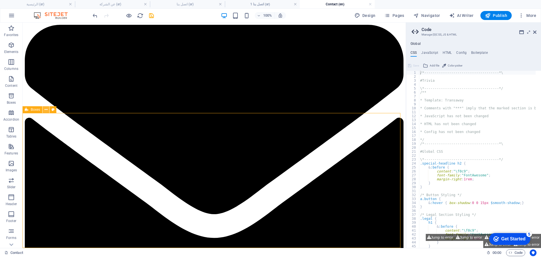
click at [46, 109] on icon at bounding box center [45, 110] width 3 height 6
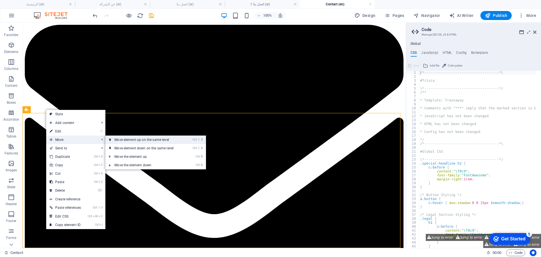
click at [157, 139] on link "Ctrl ⇧ ⬆ Move element up on the same level" at bounding box center [144, 139] width 79 height 8
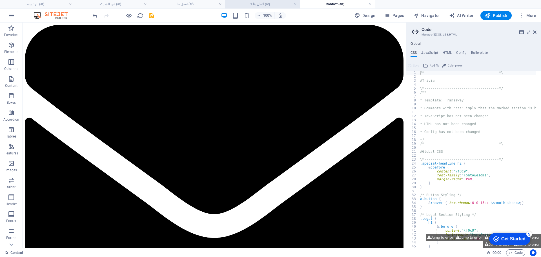
click at [270, 3] on h4 "اتصل بنا 1 (ar)" at bounding box center [262, 4] width 75 height 6
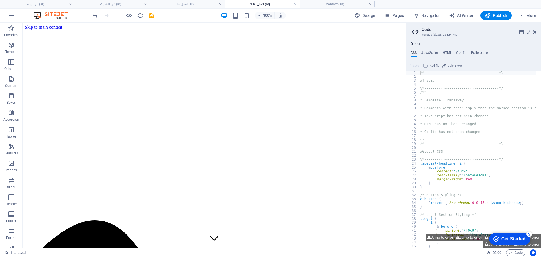
scroll to position [0, 0]
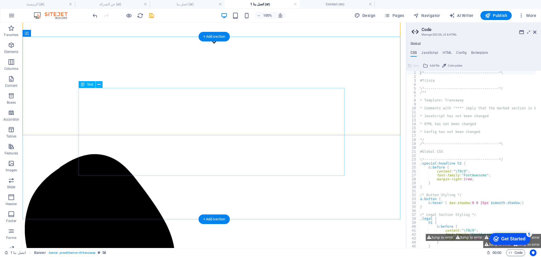
scroll to position [127, 0]
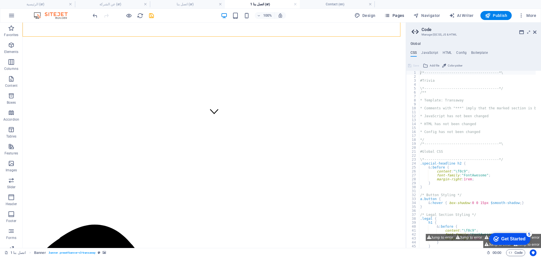
click at [399, 16] on span "Pages" at bounding box center [394, 16] width 20 height 6
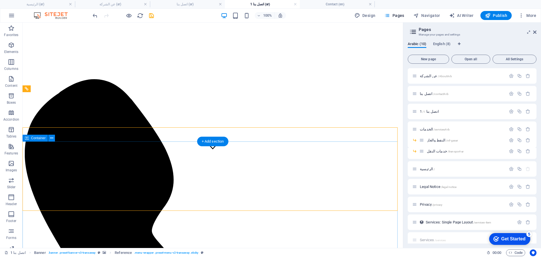
scroll to position [21, 0]
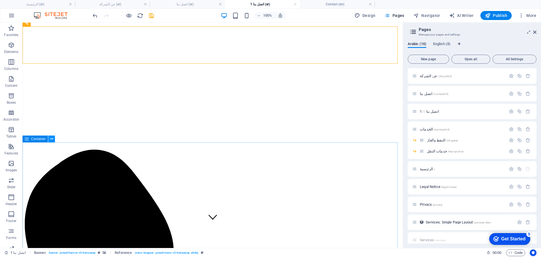
click at [52, 139] on icon at bounding box center [51, 139] width 3 height 6
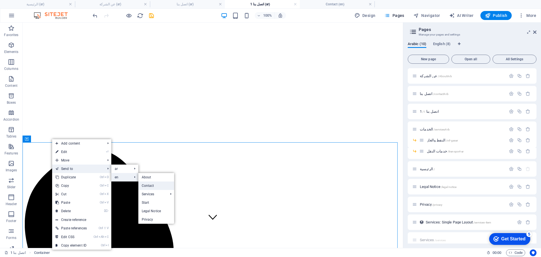
click at [160, 186] on link "Contact" at bounding box center [156, 185] width 36 height 8
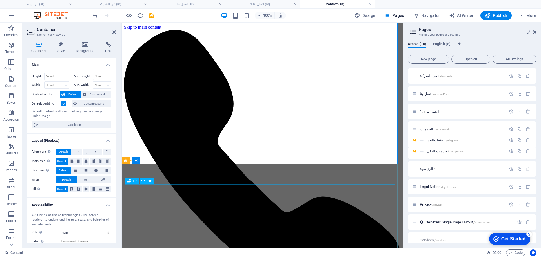
scroll to position [399, 0]
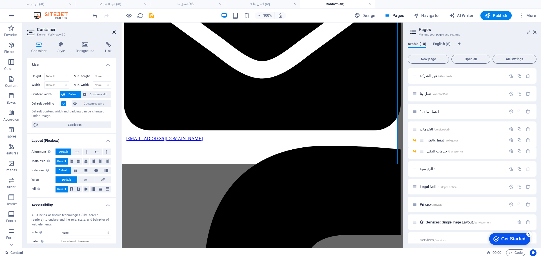
click at [113, 31] on icon at bounding box center [113, 32] width 3 height 5
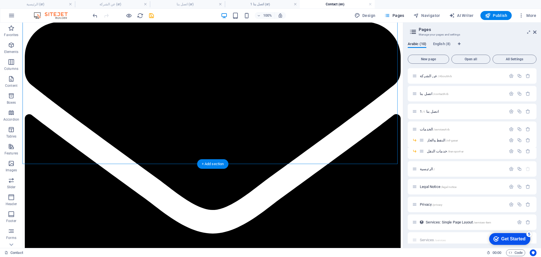
scroll to position [258, 0]
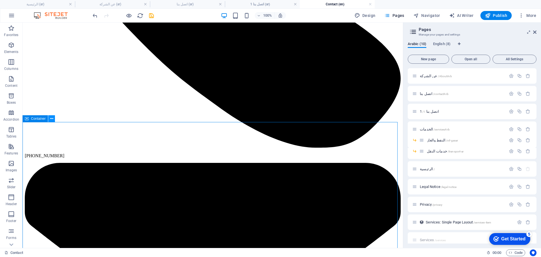
click at [52, 118] on icon at bounding box center [51, 119] width 3 height 6
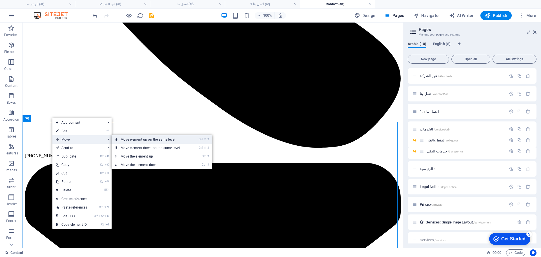
click at [156, 140] on link "Ctrl ⇧ ⬆ Move element up on the same level" at bounding box center [151, 139] width 79 height 8
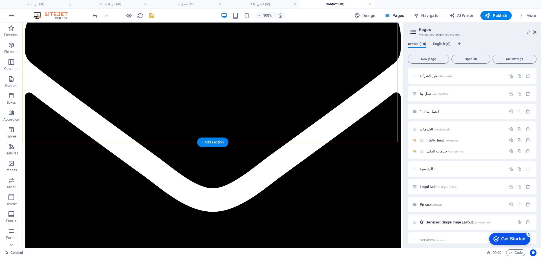
scroll to position [201, 0]
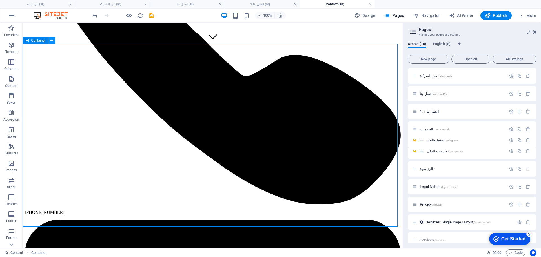
click at [52, 41] on icon at bounding box center [51, 40] width 3 height 6
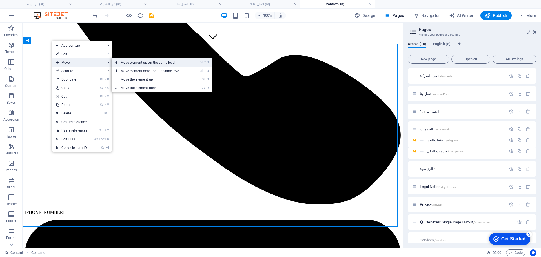
click at [137, 63] on link "Ctrl ⇧ ⬆ Move element up on the same level" at bounding box center [151, 62] width 79 height 8
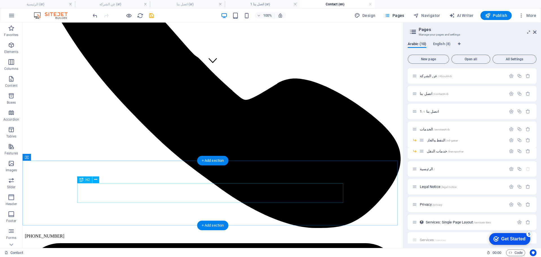
scroll to position [141, 0]
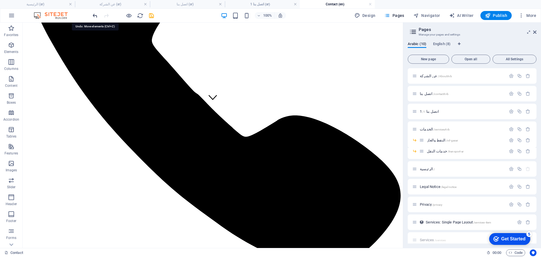
click at [95, 15] on icon "undo" at bounding box center [95, 15] width 6 height 6
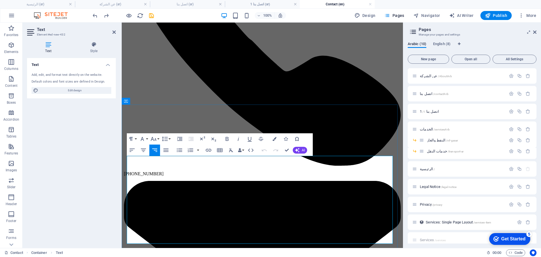
copy div "الجبال البيضاء شركة عالمية للخدمات اللوجستية والشحن، ذات جذور راسخة وطموحات عال…"
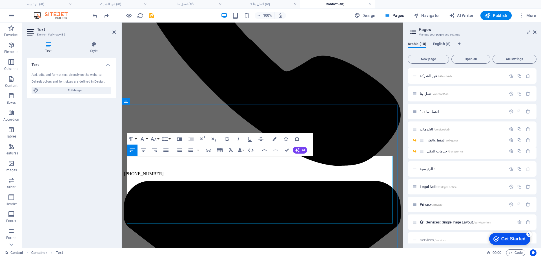
scroll to position [3642, 1]
click at [155, 150] on icon "button" at bounding box center [154, 149] width 5 height 3
click at [133, 148] on icon "button" at bounding box center [132, 150] width 7 height 7
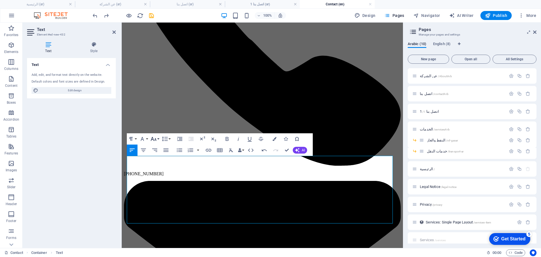
click at [155, 139] on icon "button" at bounding box center [153, 139] width 6 height 4
click at [155, 193] on link "14" at bounding box center [159, 192] width 20 height 8
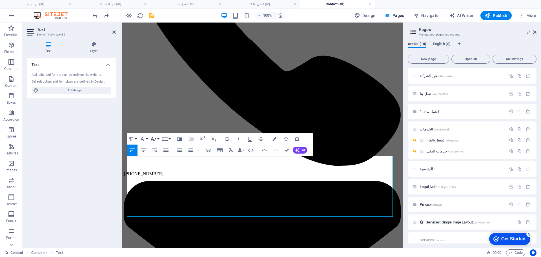
click at [157, 140] on button "Font Size" at bounding box center [154, 138] width 11 height 11
click at [161, 179] on link "36" at bounding box center [159, 180] width 20 height 8
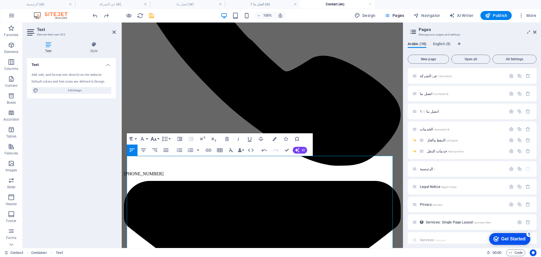
click at [154, 136] on icon "button" at bounding box center [153, 138] width 7 height 7
click at [159, 172] on link "30" at bounding box center [159, 172] width 20 height 8
click at [154, 141] on icon "button" at bounding box center [153, 138] width 7 height 7
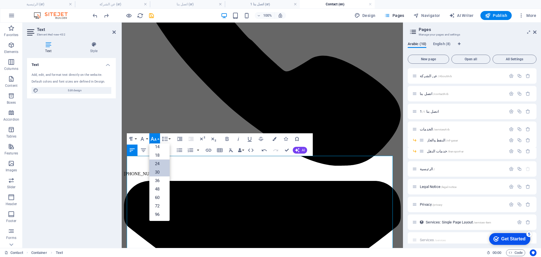
click at [157, 164] on link "24" at bounding box center [159, 163] width 20 height 8
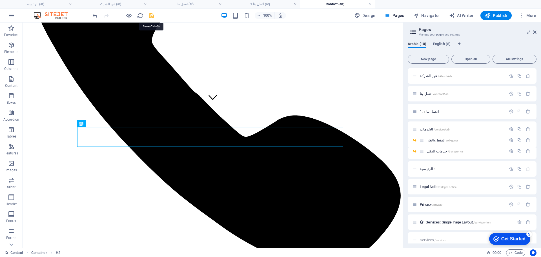
click at [151, 16] on icon "save" at bounding box center [151, 15] width 6 height 6
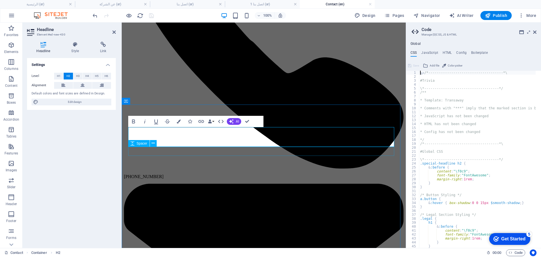
scroll to position [0, 1]
type textarea "خعق/*------------------------------------*\"
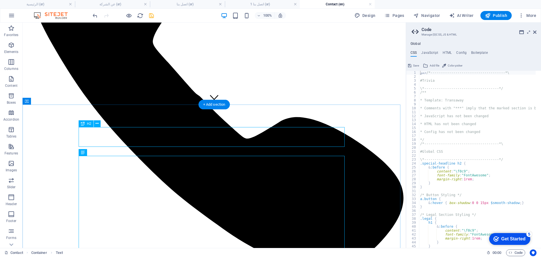
click at [99, 122] on button at bounding box center [97, 123] width 7 height 7
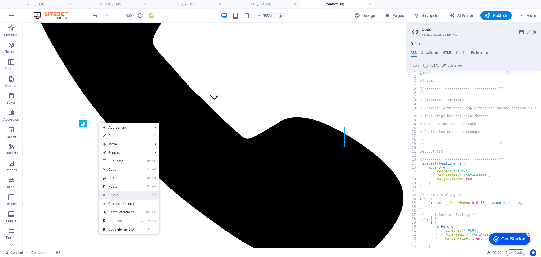
drag, startPoint x: 98, startPoint y: 170, endPoint x: 121, endPoint y: 191, distance: 30.5
click at [121, 191] on link "⌦ Delete" at bounding box center [118, 195] width 38 height 8
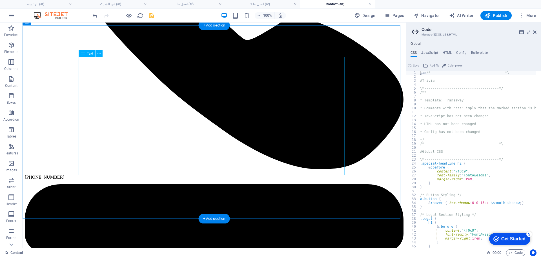
scroll to position [246, 0]
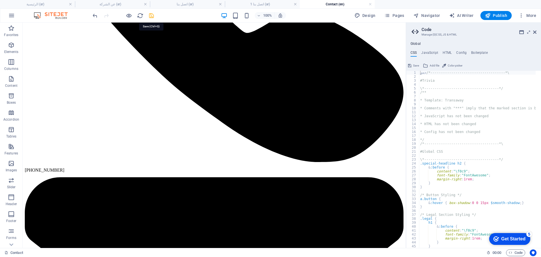
click at [151, 16] on icon "save" at bounding box center [151, 15] width 6 height 6
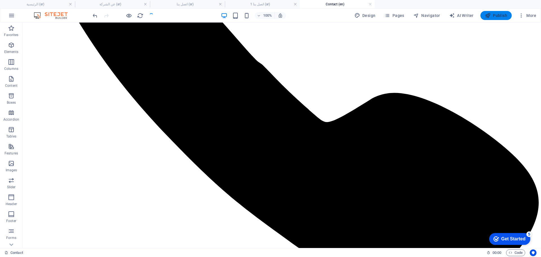
click at [500, 17] on span "Publish" at bounding box center [496, 16] width 22 height 6
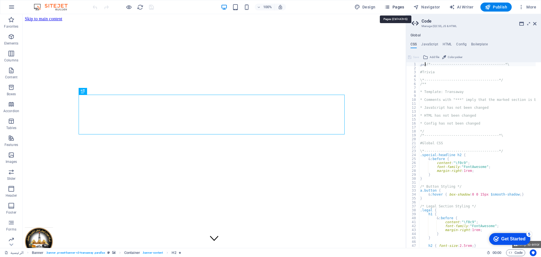
click at [397, 6] on span "Pages" at bounding box center [394, 7] width 20 height 6
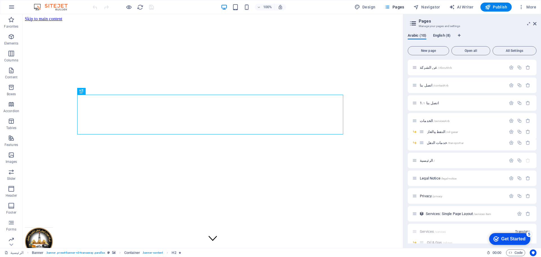
click at [443, 35] on span "English (8)" at bounding box center [441, 36] width 17 height 8
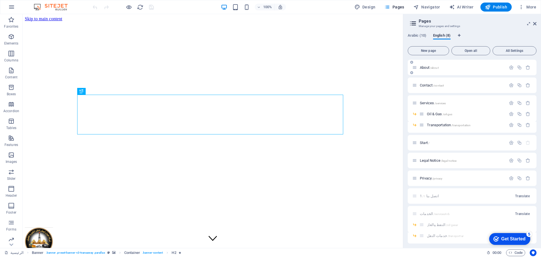
click at [427, 70] on div "About /about" at bounding box center [459, 67] width 94 height 6
click at [424, 66] on span "About /about" at bounding box center [429, 67] width 19 height 4
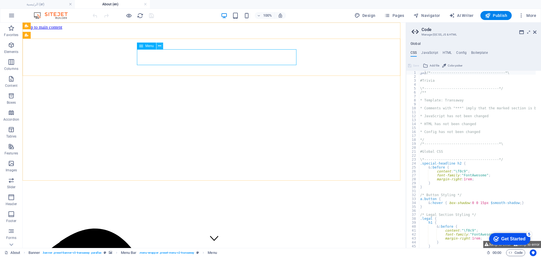
click at [159, 47] on icon at bounding box center [159, 46] width 3 height 6
click at [158, 48] on icon at bounding box center [159, 46] width 3 height 6
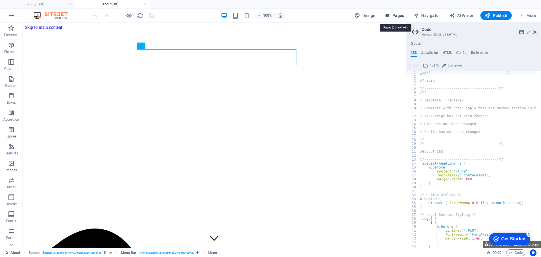
click at [403, 18] on span "Pages" at bounding box center [394, 16] width 20 height 6
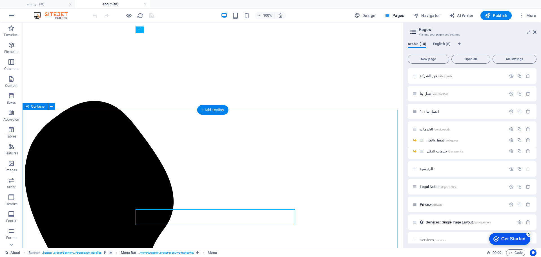
scroll to position [70, 0]
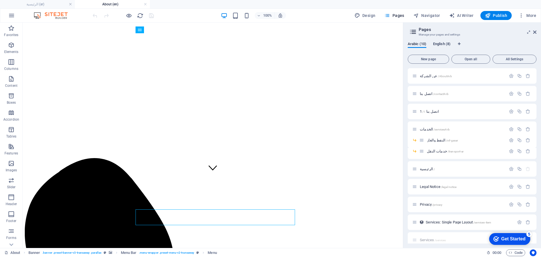
click at [444, 43] on span "English (8)" at bounding box center [441, 45] width 17 height 8
click at [427, 91] on div "Contact /contact" at bounding box center [459, 93] width 94 height 6
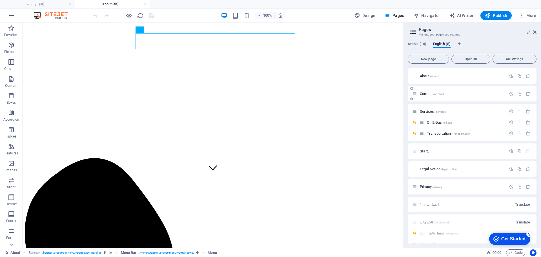
click at [427, 92] on span "Contact /contact" at bounding box center [432, 94] width 24 height 4
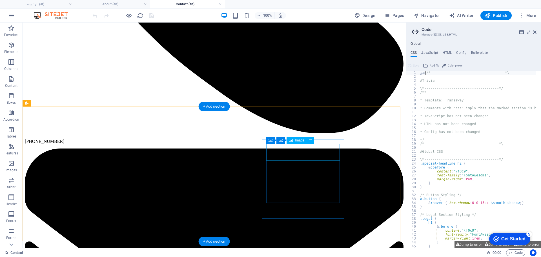
scroll to position [381, 0]
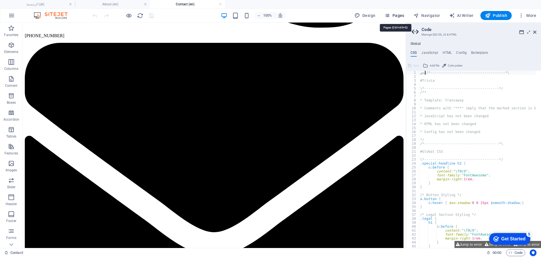
click at [401, 16] on span "Pages" at bounding box center [394, 16] width 20 height 6
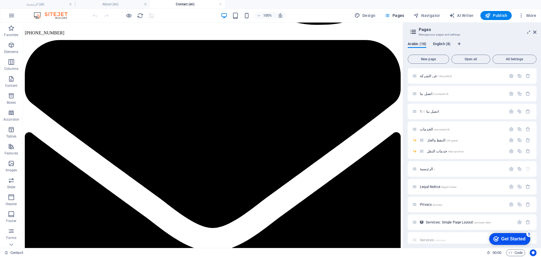
click at [439, 43] on span "English (8)" at bounding box center [441, 45] width 17 height 8
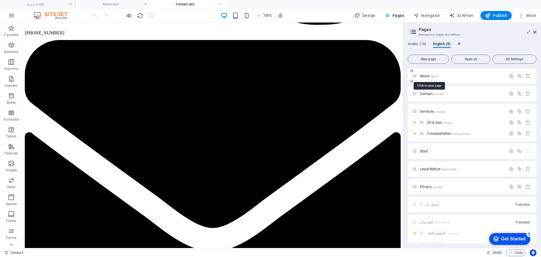
click at [428, 75] on span "About /about" at bounding box center [429, 76] width 19 height 4
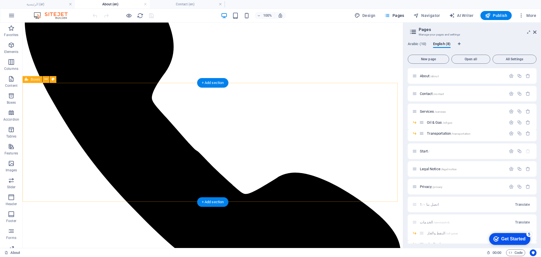
scroll to position [317, 0]
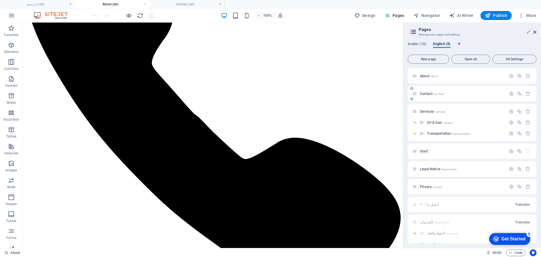
click at [424, 93] on span "Contact /contact" at bounding box center [432, 94] width 24 height 4
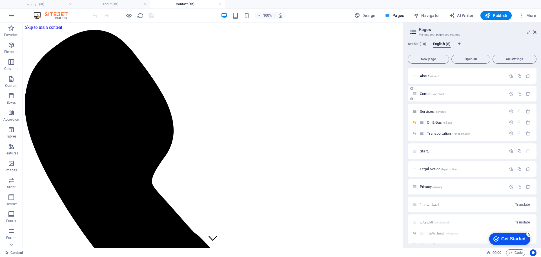
scroll to position [381, 0]
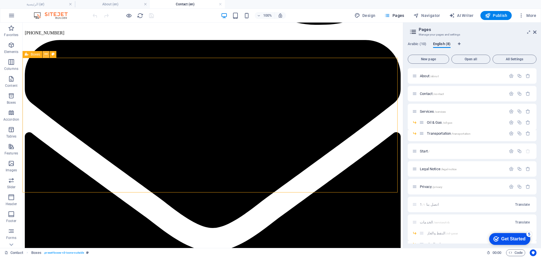
click at [45, 53] on icon at bounding box center [45, 54] width 3 height 6
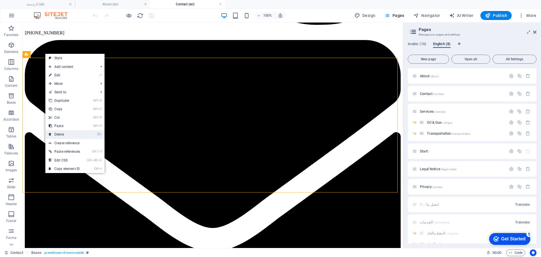
click at [62, 135] on link "⌦ Delete" at bounding box center [64, 134] width 38 height 8
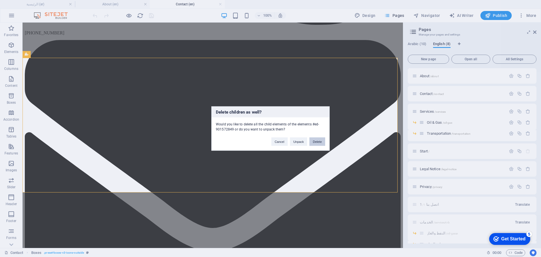
click at [316, 142] on button "Delete" at bounding box center [317, 141] width 16 height 8
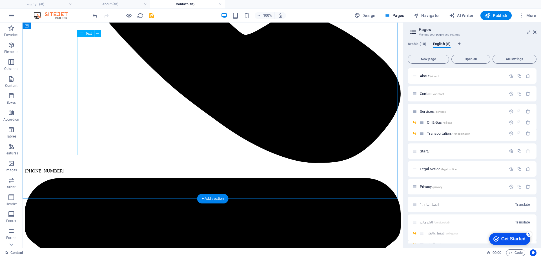
scroll to position [240, 0]
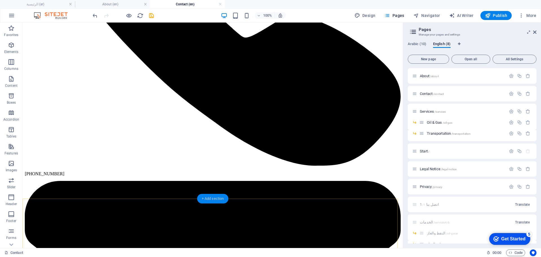
drag, startPoint x: 214, startPoint y: 198, endPoint x: 130, endPoint y: 111, distance: 120.9
click at [214, 198] on div "+ Add section" at bounding box center [212, 199] width 31 height 10
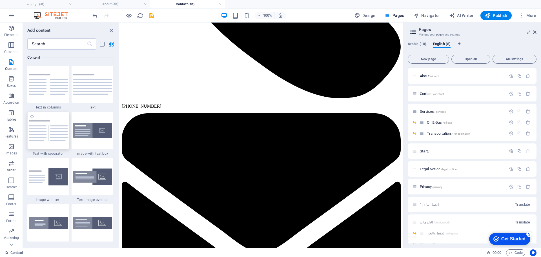
scroll to position [28, 0]
click at [61, 44] on input "text" at bounding box center [56, 43] width 59 height 11
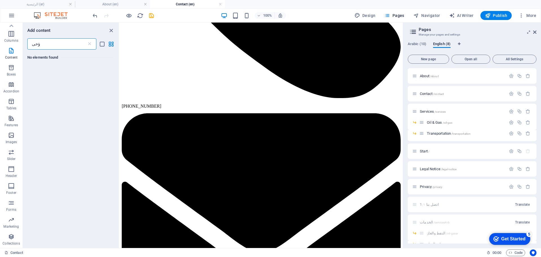
scroll to position [0, 0]
type input "ؤ"
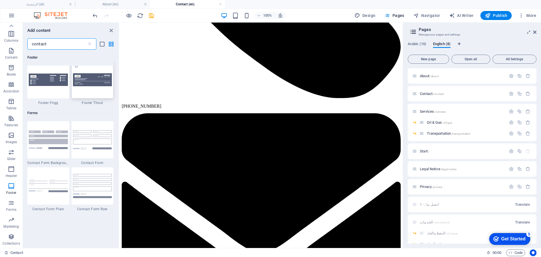
scroll to position [352, 0]
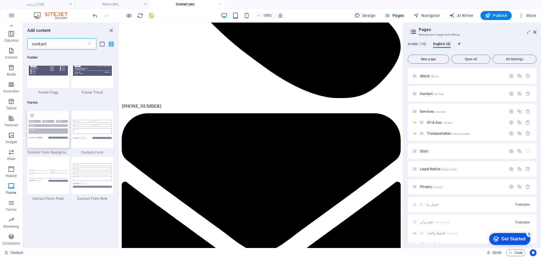
type input "contact"
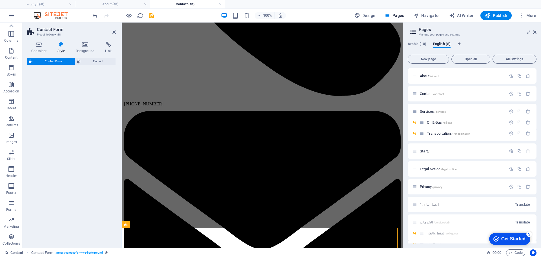
select select "rem"
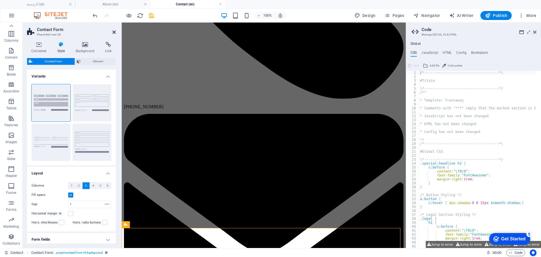
drag, startPoint x: 115, startPoint y: 32, endPoint x: 93, endPoint y: 10, distance: 31.9
click at [115, 32] on icon at bounding box center [113, 32] width 3 height 5
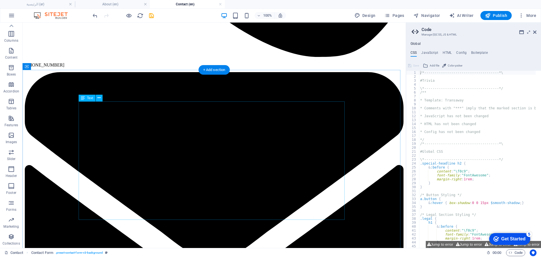
scroll to position [175, 0]
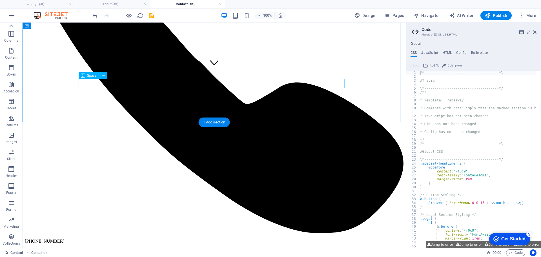
scroll to position [316, 0]
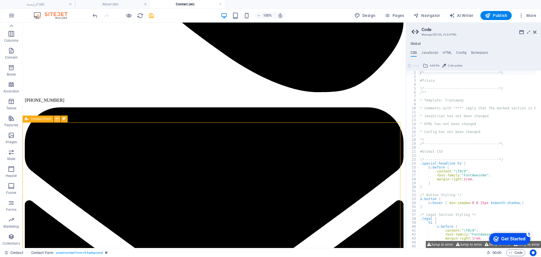
click at [57, 120] on icon at bounding box center [56, 119] width 3 height 6
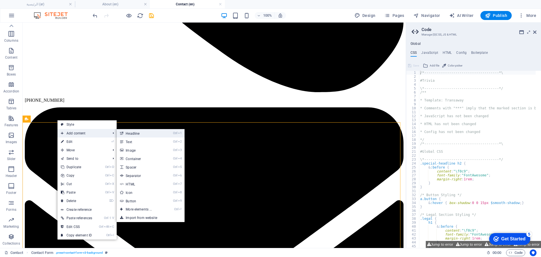
click at [128, 134] on link "Ctrl 1 Headline" at bounding box center [140, 133] width 46 height 8
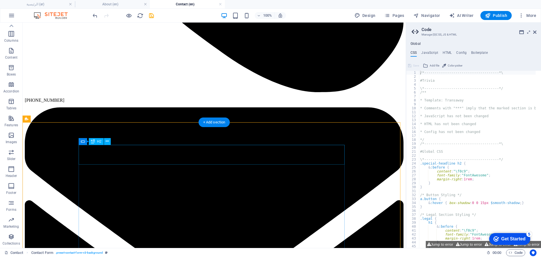
click at [99, 142] on span "H2" at bounding box center [99, 141] width 4 height 3
click at [105, 141] on button at bounding box center [107, 141] width 7 height 7
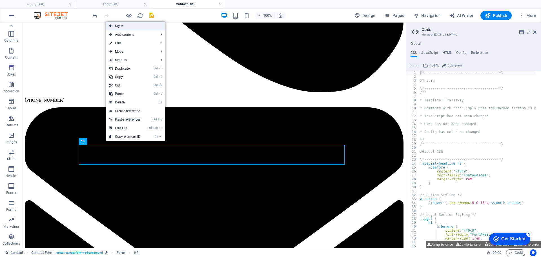
click at [130, 24] on link "Style" at bounding box center [135, 26] width 59 height 8
select select "rem"
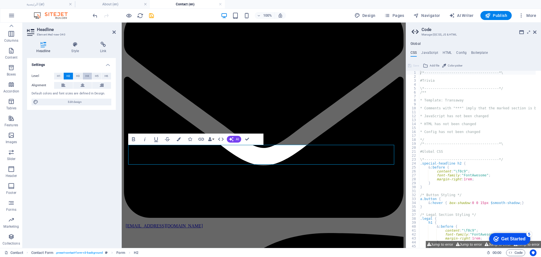
click at [85, 76] on span "H4" at bounding box center [87, 76] width 4 height 7
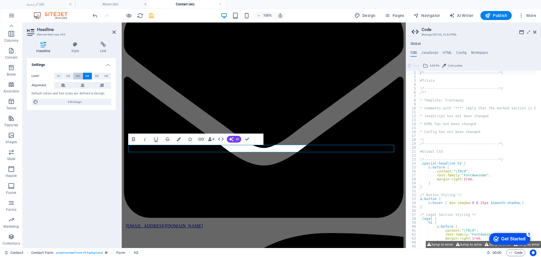
click at [79, 76] on span "H3" at bounding box center [78, 76] width 4 height 7
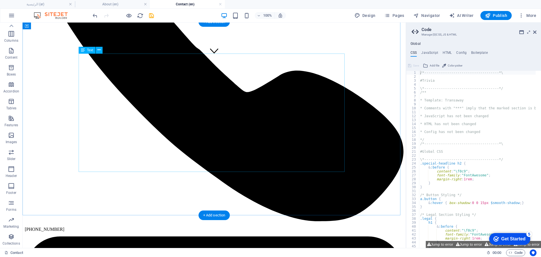
scroll to position [0, 0]
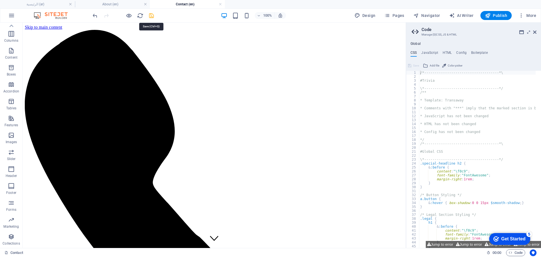
click at [152, 14] on icon "save" at bounding box center [151, 15] width 6 height 6
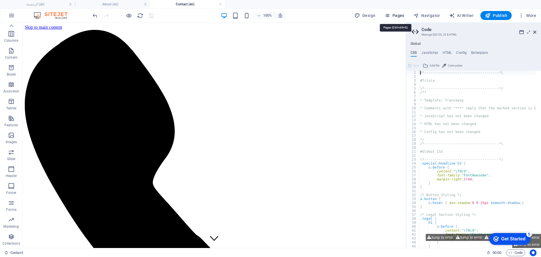
click at [400, 15] on span "Pages" at bounding box center [394, 16] width 20 height 6
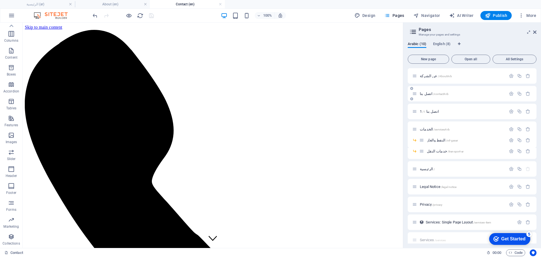
click at [427, 91] on div "اتصل بنا /contactArb" at bounding box center [459, 93] width 94 height 6
click at [526, 110] on icon "button" at bounding box center [527, 111] width 5 height 5
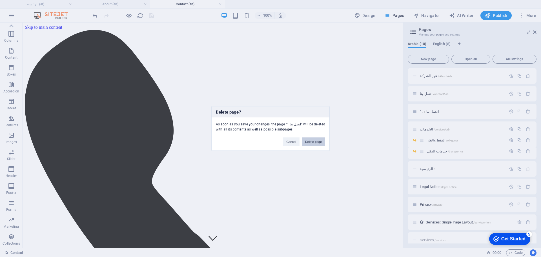
drag, startPoint x: 312, startPoint y: 143, endPoint x: 290, endPoint y: 117, distance: 34.4
click at [312, 143] on button "Delete page" at bounding box center [313, 141] width 23 height 8
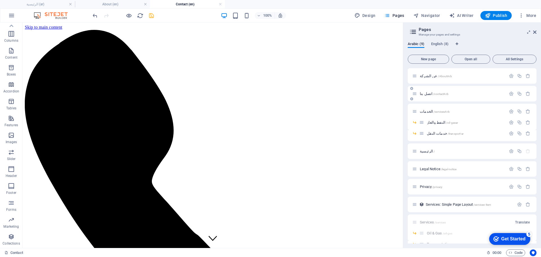
click at [424, 93] on span "اتصل بنا /contactArb" at bounding box center [434, 94] width 29 height 4
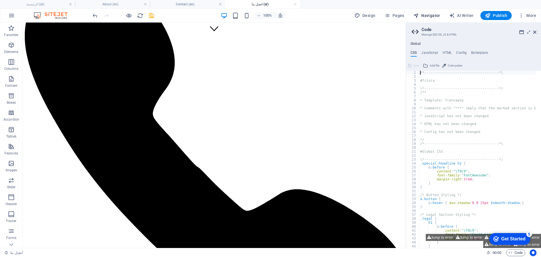
scroll to position [284, 0]
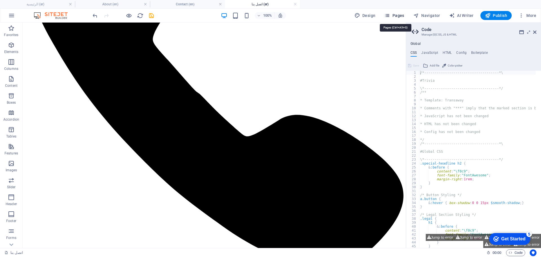
click at [395, 13] on span "Pages" at bounding box center [394, 16] width 20 height 6
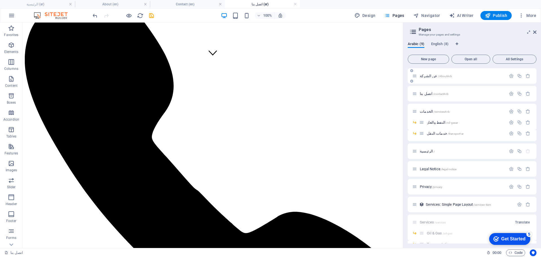
click at [424, 75] on span "عن الشركة /AboutArb" at bounding box center [436, 76] width 32 height 4
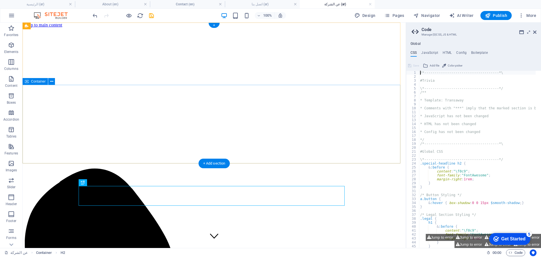
scroll to position [0, 0]
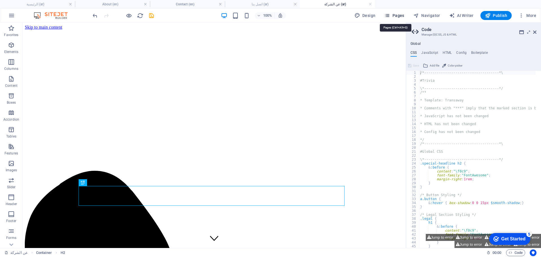
click at [399, 15] on span "Pages" at bounding box center [394, 16] width 20 height 6
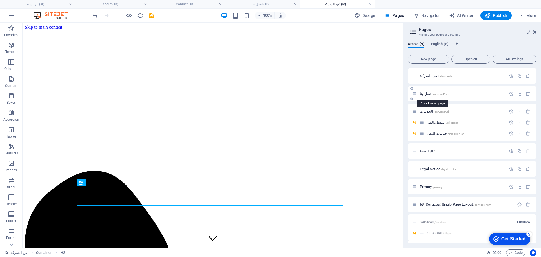
click at [422, 92] on span "اتصل بنا /contactArb" at bounding box center [434, 94] width 29 height 4
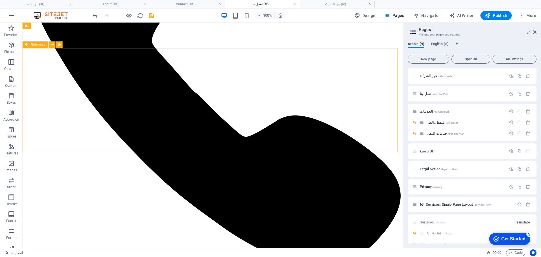
scroll to position [211, 0]
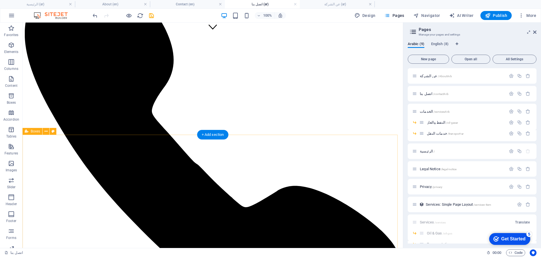
click at [45, 130] on icon at bounding box center [45, 131] width 3 height 6
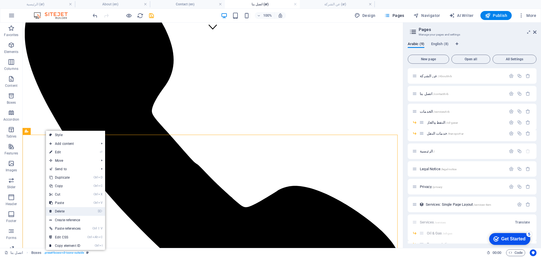
click at [75, 210] on link "⌦ Delete" at bounding box center [65, 211] width 38 height 8
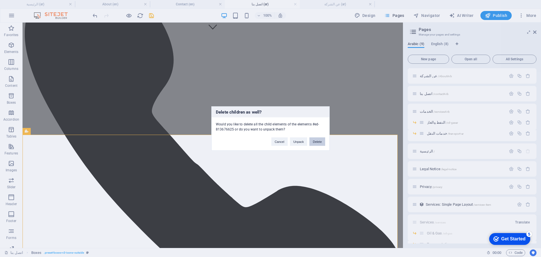
click at [318, 140] on button "Delete" at bounding box center [317, 141] width 16 height 8
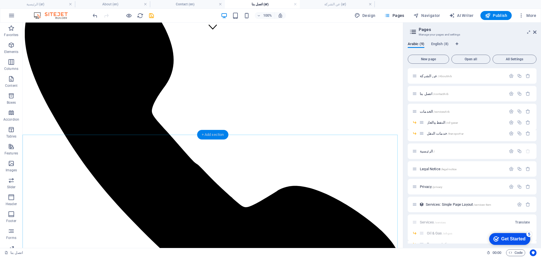
click at [220, 132] on div "+ Add section" at bounding box center [212, 135] width 31 height 10
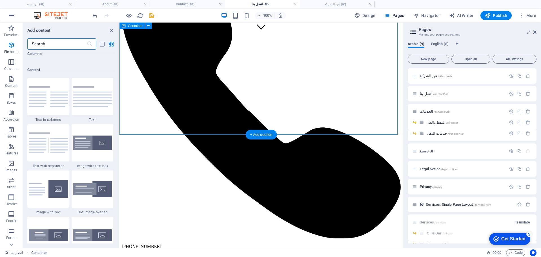
scroll to position [985, 0]
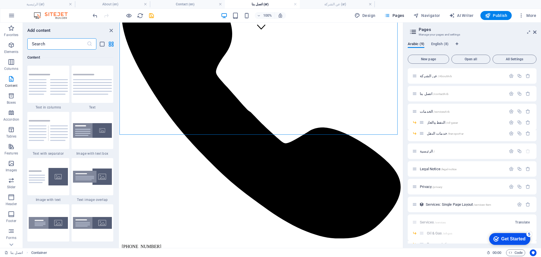
click at [53, 44] on input "text" at bounding box center [56, 43] width 59 height 11
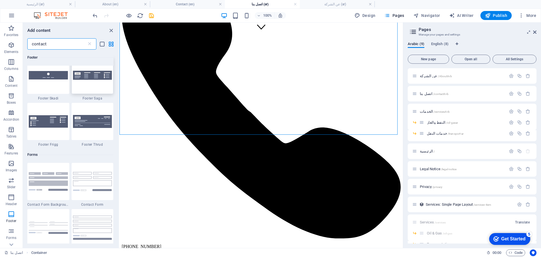
scroll to position [352, 0]
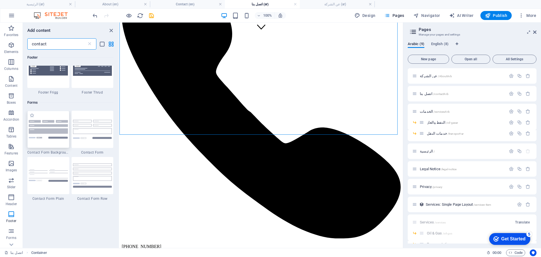
type input "contact"
click at [52, 134] on img at bounding box center [48, 129] width 39 height 18
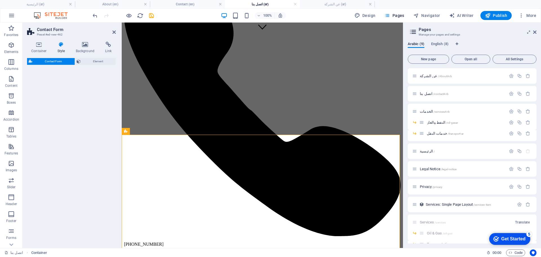
select select "rem"
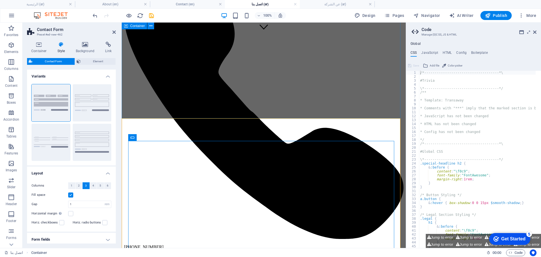
scroll to position [228, 0]
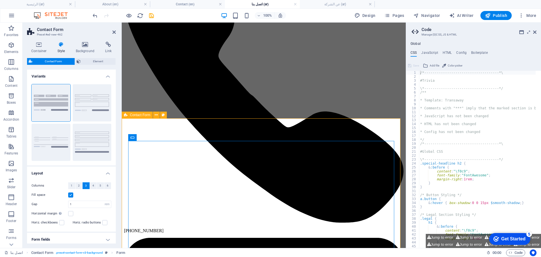
click at [157, 114] on icon at bounding box center [156, 115] width 3 height 6
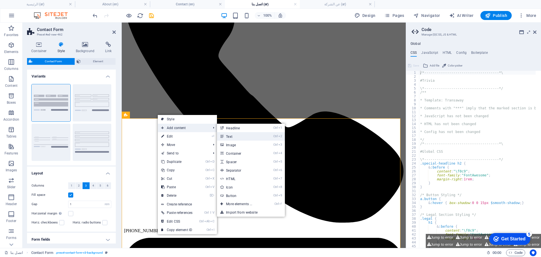
click at [232, 137] on link "Ctrl 2 Text" at bounding box center [240, 136] width 46 height 8
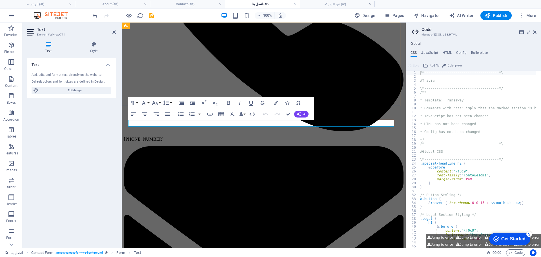
scroll to position [249, 0]
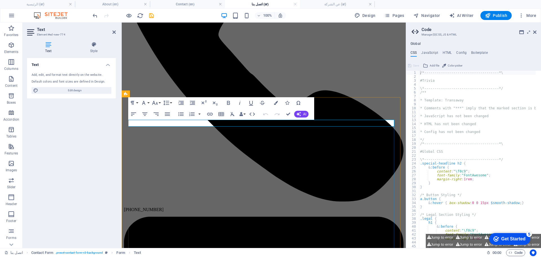
click at [158, 104] on icon "button" at bounding box center [154, 102] width 7 height 7
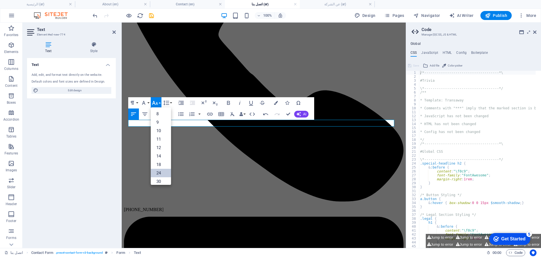
click at [159, 169] on link "24" at bounding box center [161, 173] width 20 height 8
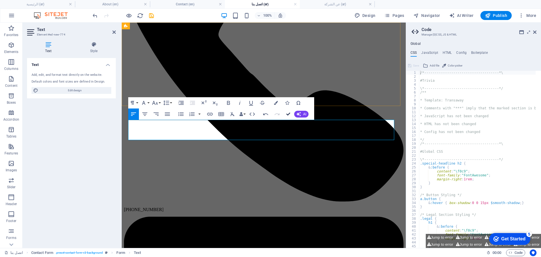
drag, startPoint x: 334, startPoint y: 69, endPoint x: 404, endPoint y: 137, distance: 98.2
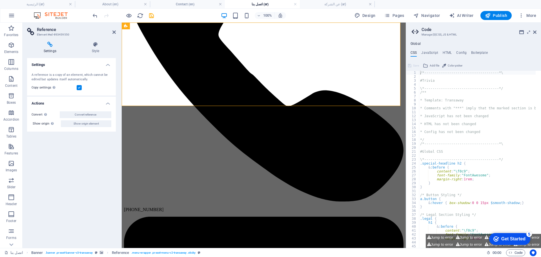
click at [151, 15] on icon "save" at bounding box center [151, 15] width 6 height 6
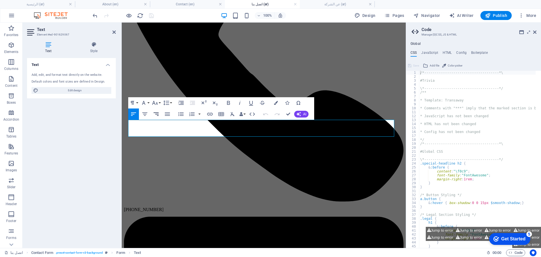
click at [152, 119] on button "Align Right" at bounding box center [156, 113] width 11 height 11
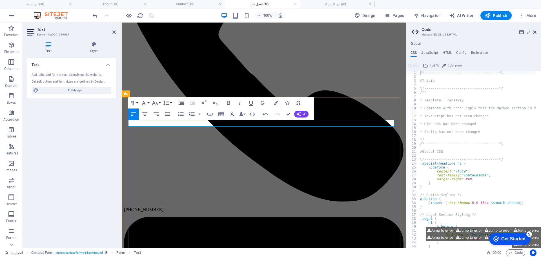
click at [157, 115] on icon "button" at bounding box center [156, 114] width 7 height 7
click at [159, 104] on button "Font Size" at bounding box center [156, 102] width 11 height 11
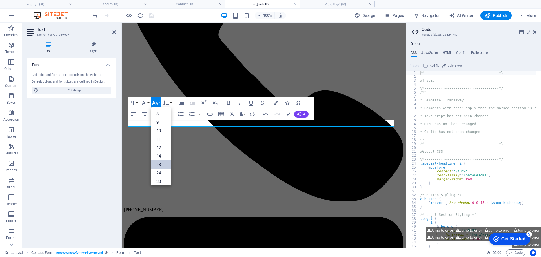
click at [159, 162] on link "18" at bounding box center [161, 164] width 20 height 8
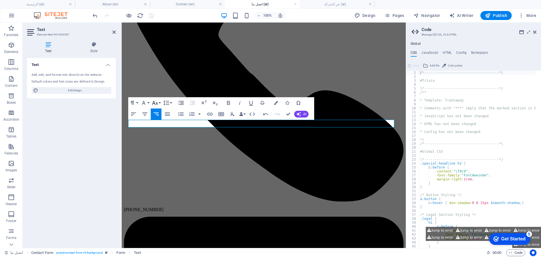
click at [158, 106] on button "Font Size" at bounding box center [156, 102] width 11 height 11
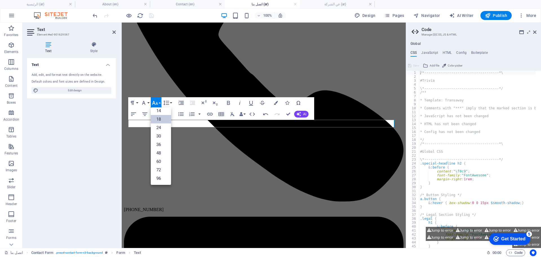
scroll to position [45, 0]
click at [156, 170] on link "72" at bounding box center [161, 170] width 20 height 8
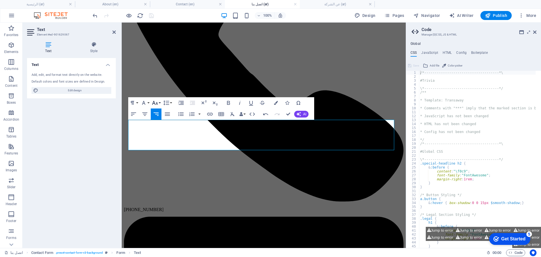
click at [159, 103] on button "Font Size" at bounding box center [156, 102] width 11 height 11
click at [159, 150] on link "48" at bounding box center [161, 153] width 20 height 8
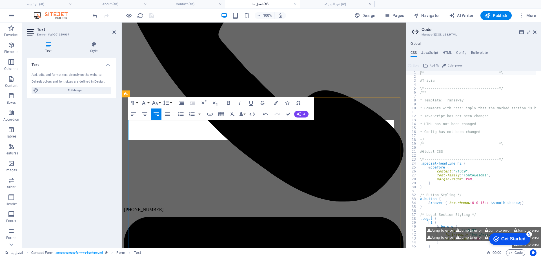
click at [157, 100] on icon "button" at bounding box center [154, 102] width 7 height 7
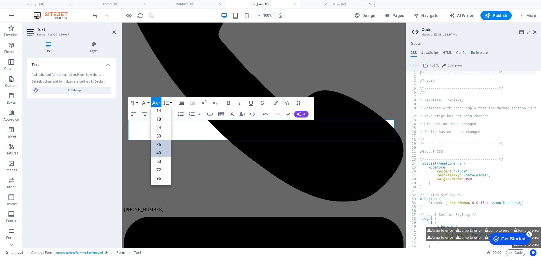
click at [161, 143] on link "36" at bounding box center [161, 144] width 20 height 8
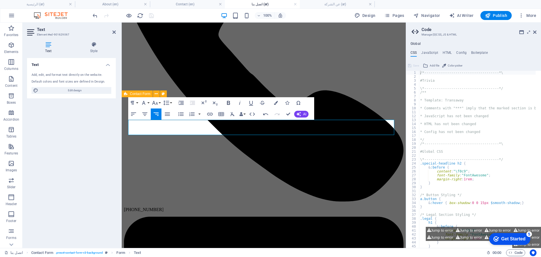
click at [229, 102] on icon "button" at bounding box center [228, 103] width 3 height 4
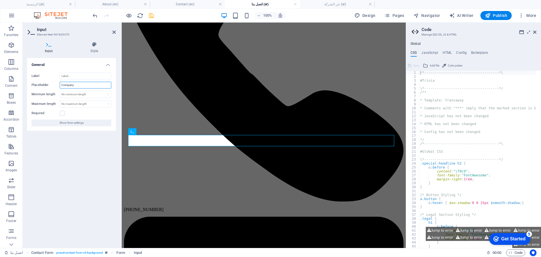
click at [79, 83] on input "Company" at bounding box center [86, 85] width 52 height 7
type input "اسم الشركة"
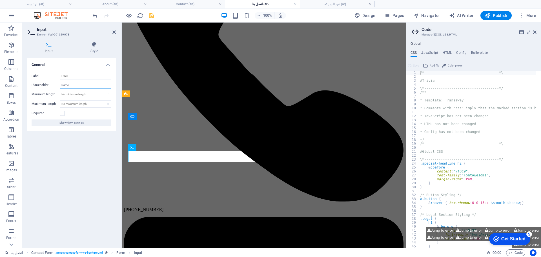
click at [63, 85] on input "Name" at bounding box center [86, 85] width 52 height 7
type input "الاسم"
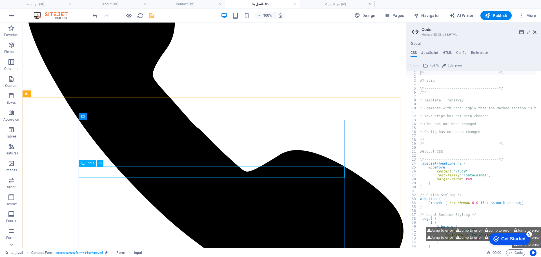
click at [83, 172] on div "H2 Container Container Banner Button Reference Container Container Image Boxes …" at bounding box center [214, 135] width 383 height 225
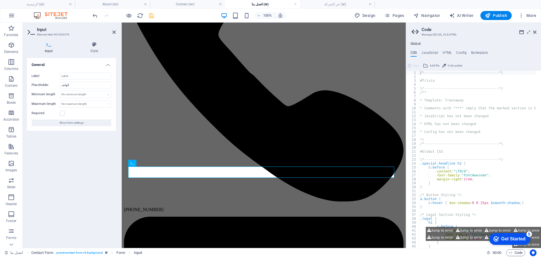
type input "الهاتف"
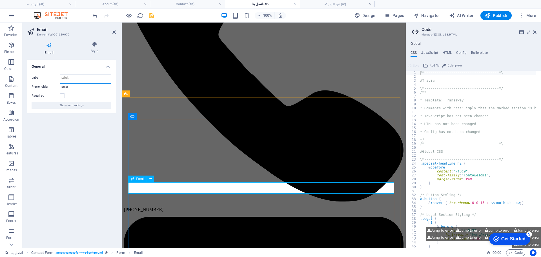
click at [75, 85] on input "Email" at bounding box center [86, 86] width 52 height 7
type input "الايميل"
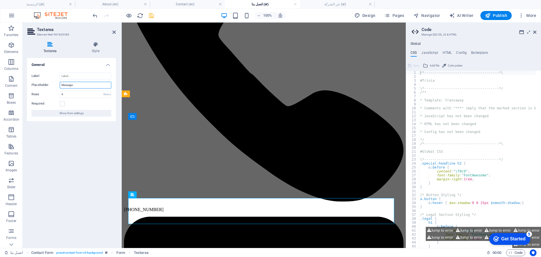
click at [63, 85] on input "Message" at bounding box center [86, 85] width 52 height 7
type input "الكتب هنا طلبك"
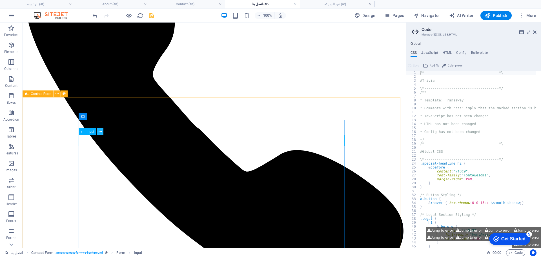
click at [100, 130] on icon at bounding box center [100, 132] width 3 height 6
click at [101, 133] on icon at bounding box center [100, 132] width 3 height 6
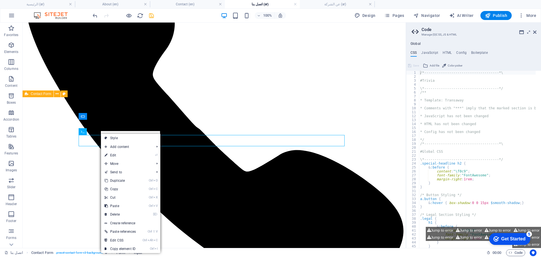
click at [117, 139] on link "Style" at bounding box center [130, 138] width 59 height 8
select select "rem"
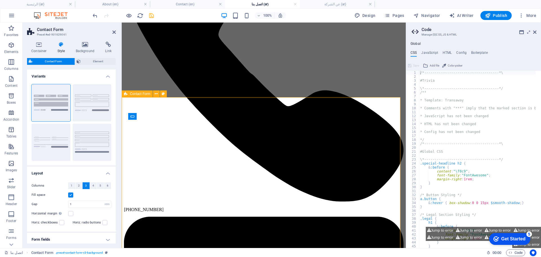
click at [61, 40] on div "Container Style Background Link Size Height Default px rem % vh vw Min. height …" at bounding box center [72, 142] width 98 height 211
click at [59, 46] on icon at bounding box center [61, 45] width 16 height 6
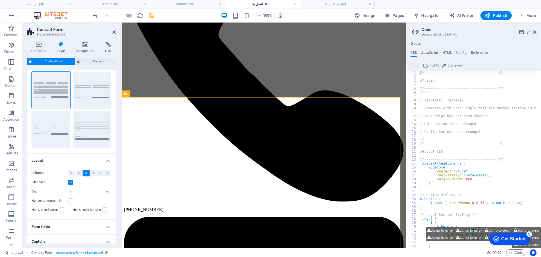
scroll to position [0, 0]
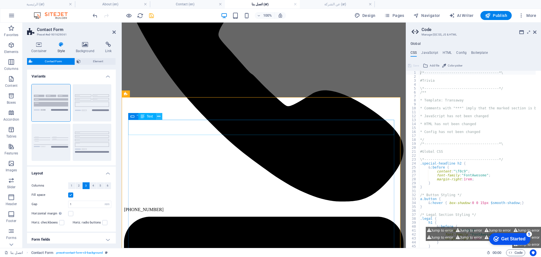
click at [158, 117] on icon at bounding box center [158, 116] width 3 height 6
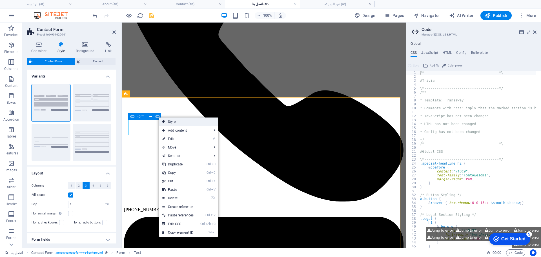
click at [172, 122] on link "Style" at bounding box center [188, 121] width 59 height 8
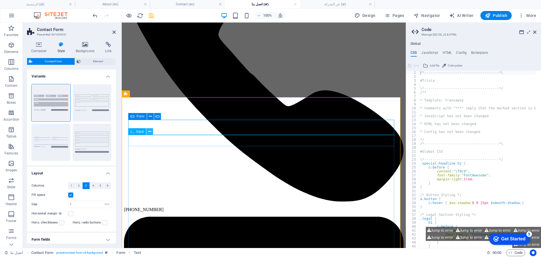
click at [150, 132] on icon at bounding box center [149, 132] width 3 height 6
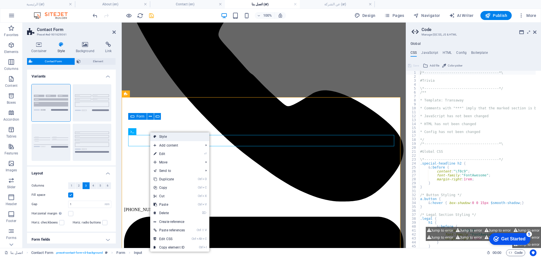
click at [156, 136] on icon at bounding box center [154, 136] width 3 height 8
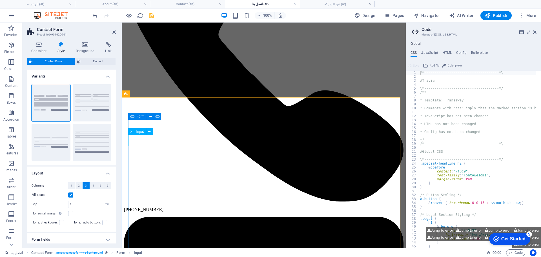
click at [133, 133] on icon at bounding box center [132, 131] width 4 height 7
click at [0, 0] on span "Text" at bounding box center [0, 0] width 0 height 0
click at [156, 115] on button at bounding box center [158, 116] width 7 height 7
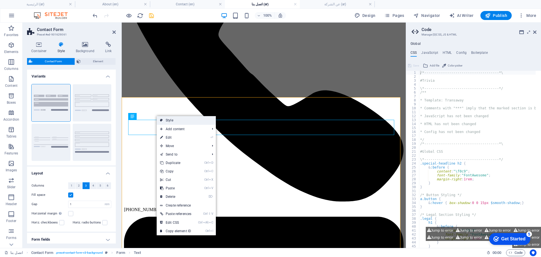
click at [161, 117] on icon at bounding box center [161, 120] width 3 height 8
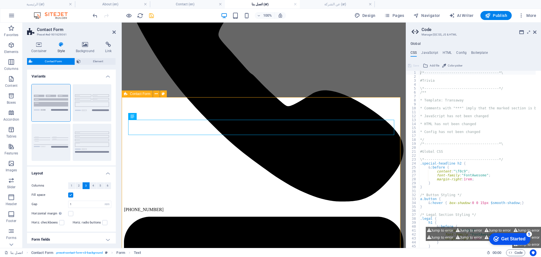
scroll to position [40, 0]
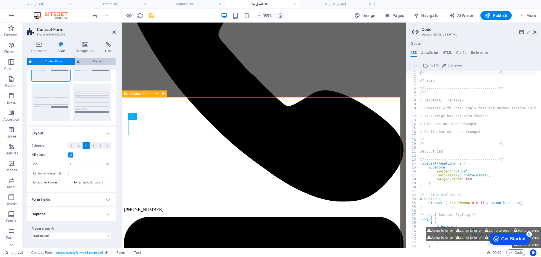
click at [92, 61] on span "Element" at bounding box center [98, 61] width 32 height 7
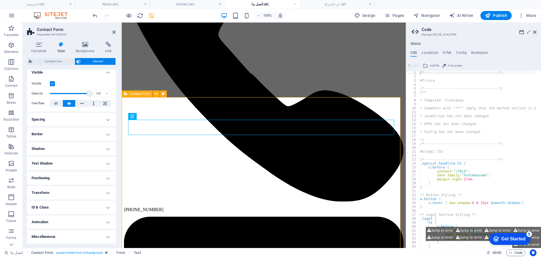
scroll to position [0, 0]
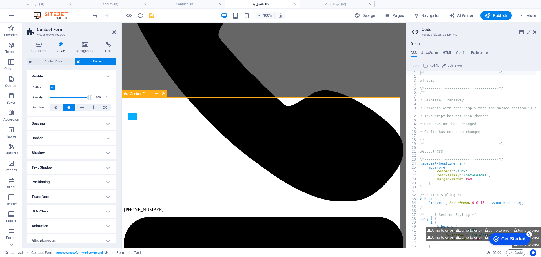
click at [61, 47] on h4 "Style" at bounding box center [62, 48] width 18 height 12
click at [59, 51] on h4 "Style" at bounding box center [62, 48] width 18 height 12
click at [57, 63] on span "Contact Form" at bounding box center [53, 61] width 39 height 7
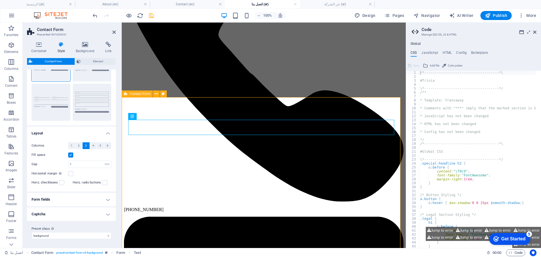
click at [73, 199] on h4 "Form fields" at bounding box center [71, 200] width 89 height 14
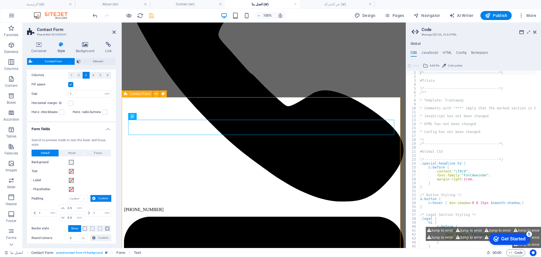
scroll to position [146, 0]
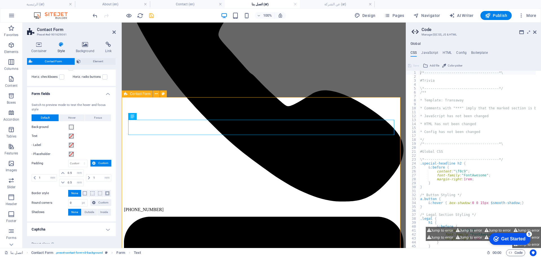
click at [152, 13] on icon "save" at bounding box center [151, 15] width 6 height 6
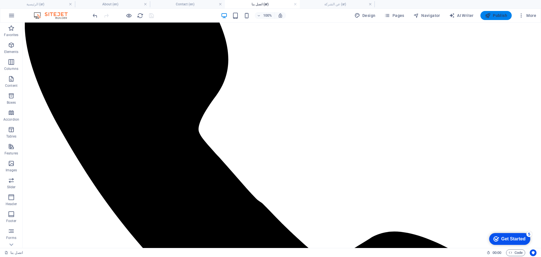
click at [492, 18] on span "Publish" at bounding box center [496, 16] width 22 height 6
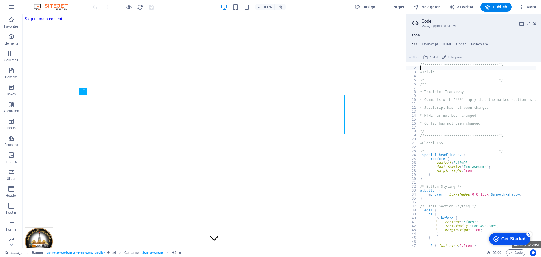
click at [498, 67] on div "/*------------------------------------*\ #Trivia \*----------------------------…" at bounding box center [503, 156] width 169 height 188
click at [499, 67] on div "/*------------------------------------*\ #Trivia \*----------------------------…" at bounding box center [503, 156] width 169 height 188
click at [500, 66] on div "/*------------------------------------*\ #Trivia \*----------------------------…" at bounding box center [503, 156] width 169 height 188
type textarea "/*------------------------------------*\"
click at [500, 66] on div "/*------------------------------------*\ #Trivia \*----------------------------…" at bounding box center [503, 156] width 169 height 188
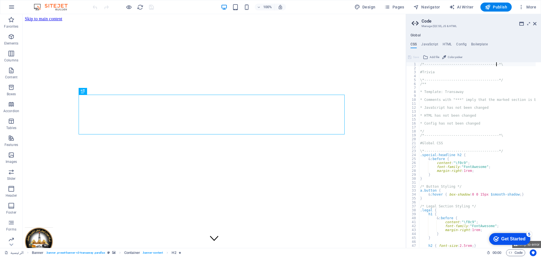
drag, startPoint x: 500, startPoint y: 66, endPoint x: 471, endPoint y: 36, distance: 41.4
click at [471, 36] on ul "Global" at bounding box center [473, 35] width 135 height 5
